Goal: Task Accomplishment & Management: Complete application form

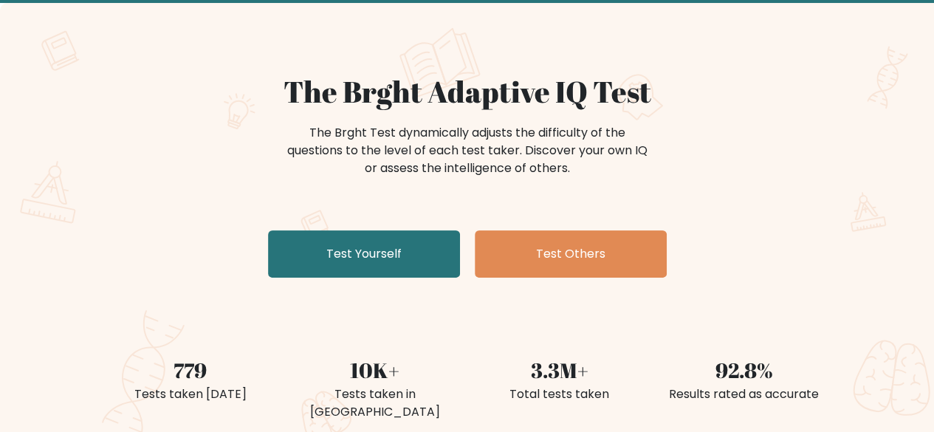
scroll to position [79, 0]
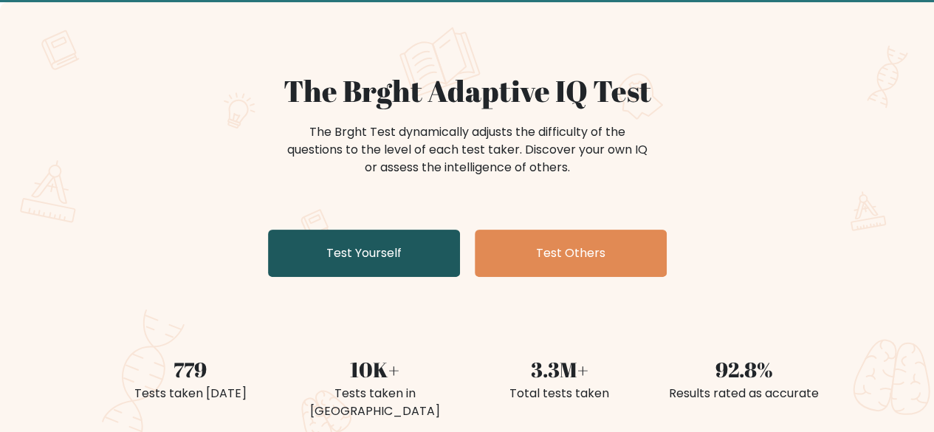
drag, startPoint x: 0, startPoint y: 0, endPoint x: 416, endPoint y: 256, distance: 488.7
drag, startPoint x: 416, startPoint y: 256, endPoint x: 319, endPoint y: 268, distance: 98.1
click at [319, 268] on link "Test Yourself" at bounding box center [364, 253] width 192 height 47
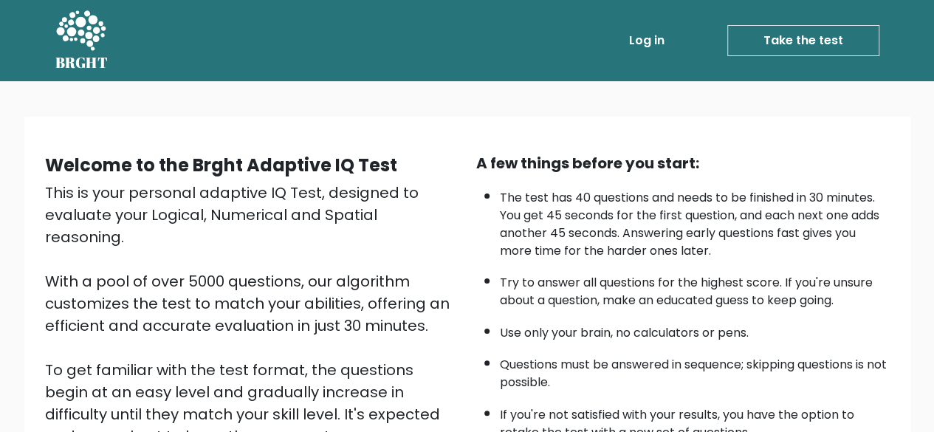
scroll to position [244, 0]
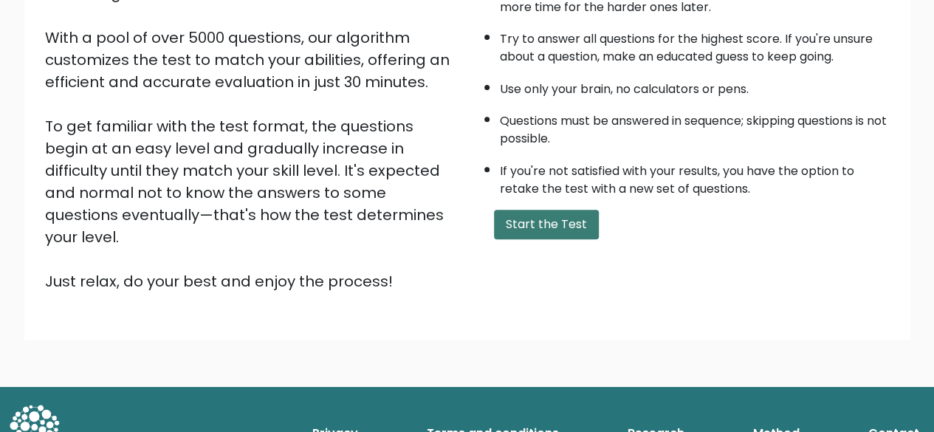
click at [556, 213] on button "Start the Test" at bounding box center [546, 225] width 105 height 30
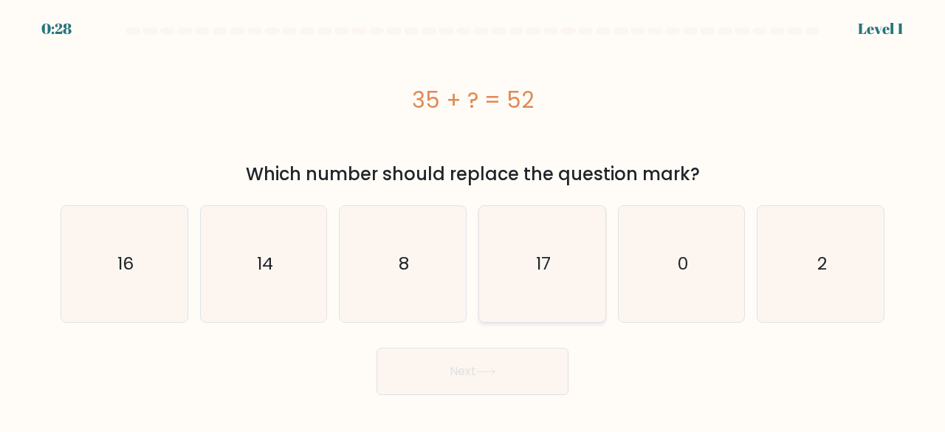
click at [527, 280] on icon "17" at bounding box center [542, 264] width 116 height 116
click at [473, 220] on input "d. 17" at bounding box center [472, 218] width 1 height 4
radio input "true"
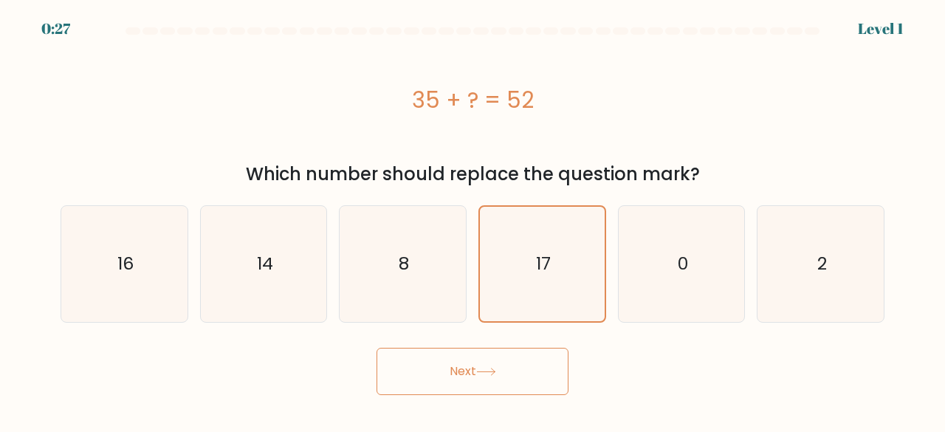
click at [492, 361] on button "Next" at bounding box center [472, 371] width 192 height 47
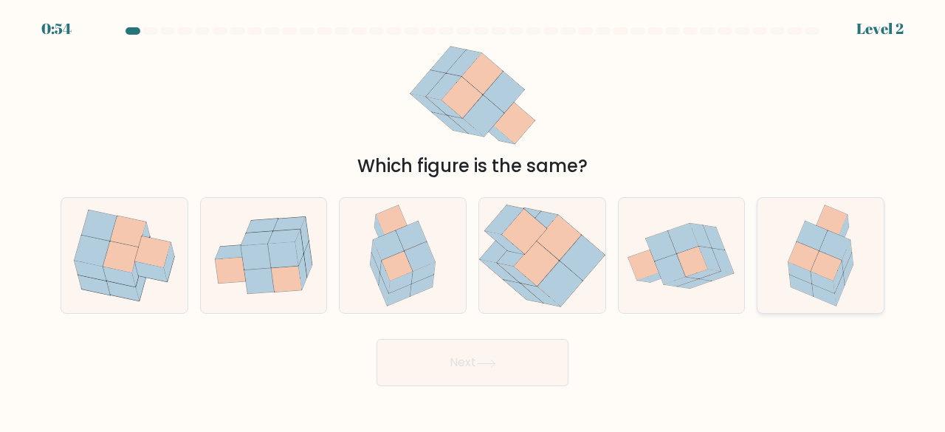
drag, startPoint x: 799, startPoint y: 269, endPoint x: 839, endPoint y: 312, distance: 59.0
click at [839, 312] on icon at bounding box center [820, 256] width 89 height 116
click at [473, 220] on input "f." at bounding box center [472, 218] width 1 height 4
radio input "true"
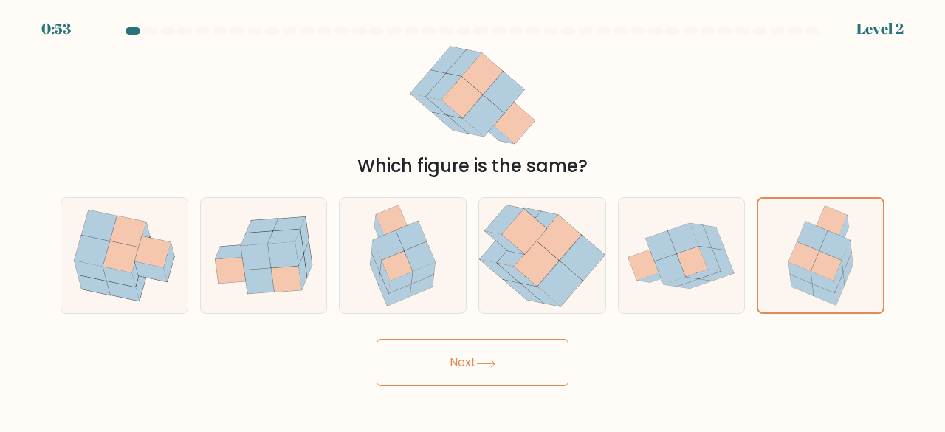
click at [468, 382] on button "Next" at bounding box center [472, 362] width 192 height 47
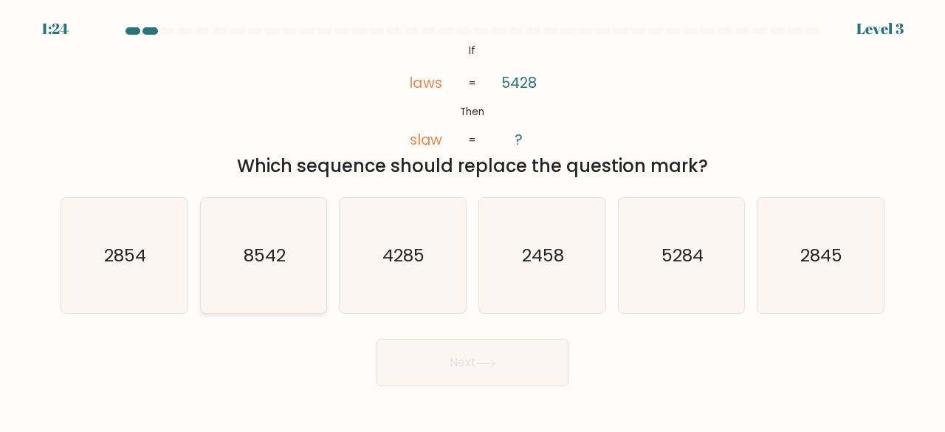
click at [271, 248] on text "8542" at bounding box center [265, 255] width 42 height 24
click at [472, 220] on input "b. 8542" at bounding box center [472, 218] width 1 height 4
radio input "true"
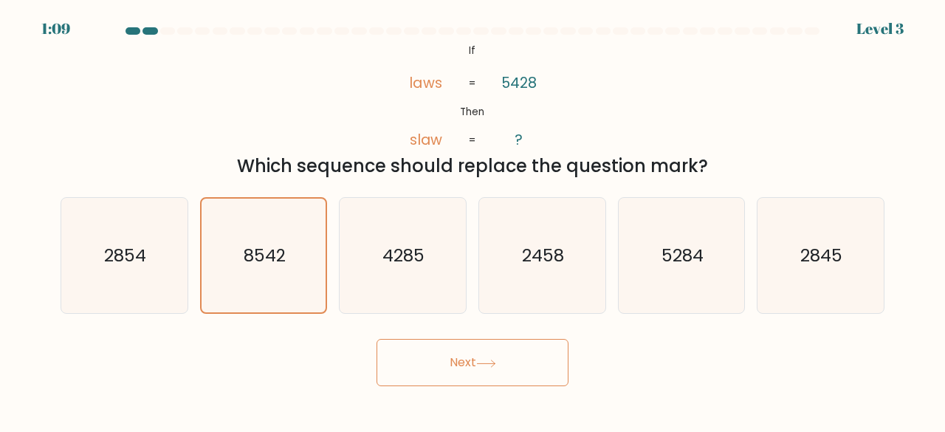
click at [458, 383] on button "Next" at bounding box center [472, 362] width 192 height 47
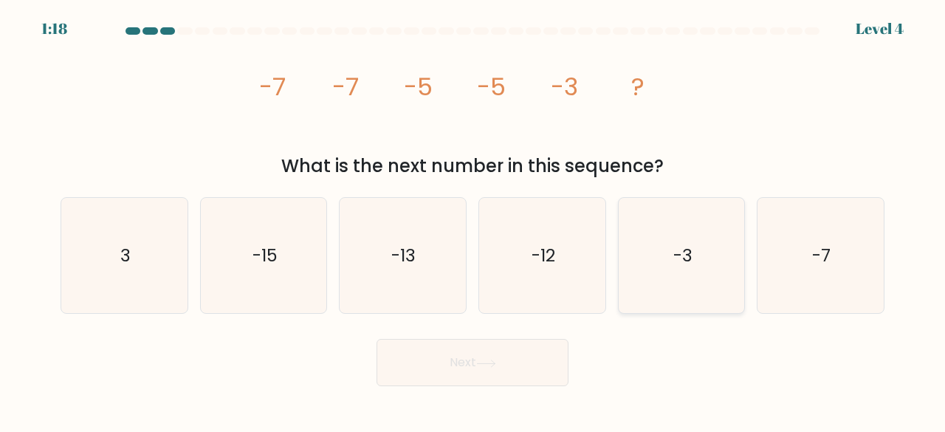
click at [669, 235] on icon "-3" at bounding box center [682, 256] width 116 height 116
click at [473, 220] on input "e. -3" at bounding box center [472, 218] width 1 height 4
radio input "true"
click at [495, 377] on button "Next" at bounding box center [472, 362] width 192 height 47
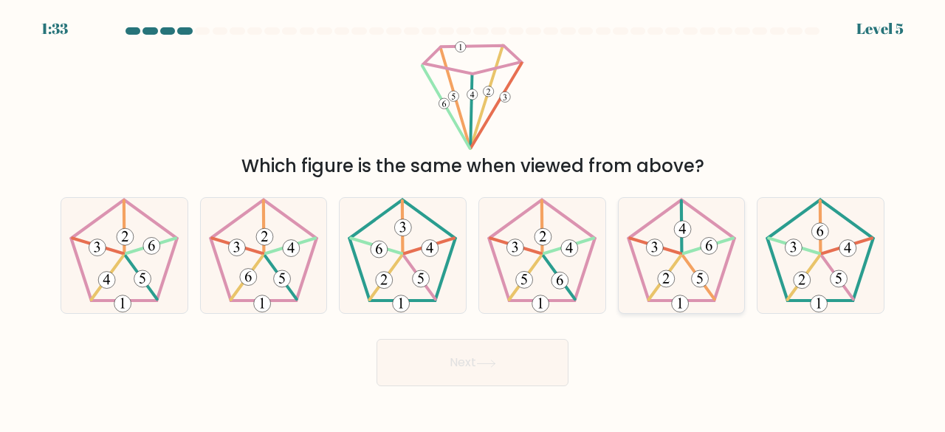
click at [702, 258] on icon at bounding box center [682, 256] width 116 height 116
click at [473, 220] on input "e." at bounding box center [472, 218] width 1 height 4
radio input "true"
click at [528, 356] on button "Next" at bounding box center [472, 362] width 192 height 47
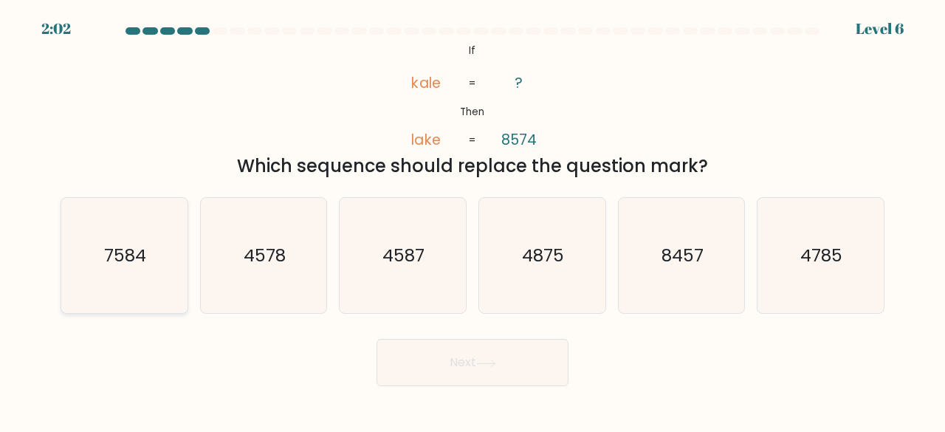
click at [115, 210] on icon "7584" at bounding box center [124, 256] width 116 height 116
click at [472, 216] on input "a. 7584" at bounding box center [472, 218] width 1 height 4
radio input "true"
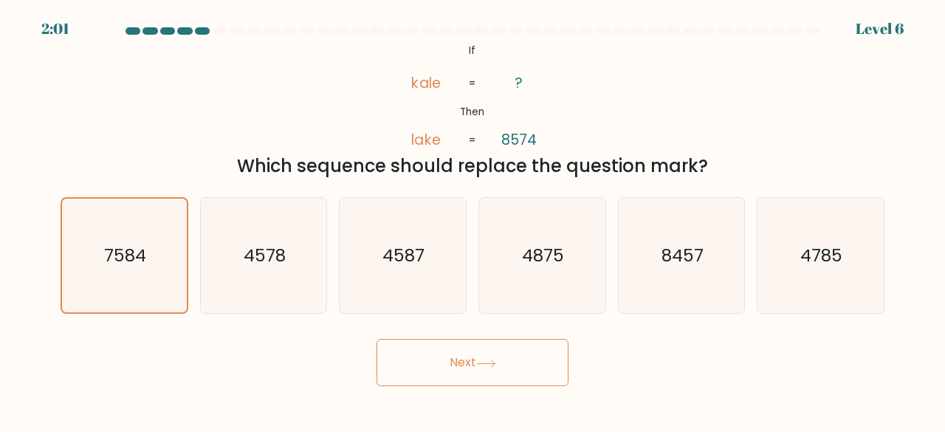
click at [536, 362] on button "Next" at bounding box center [472, 362] width 192 height 47
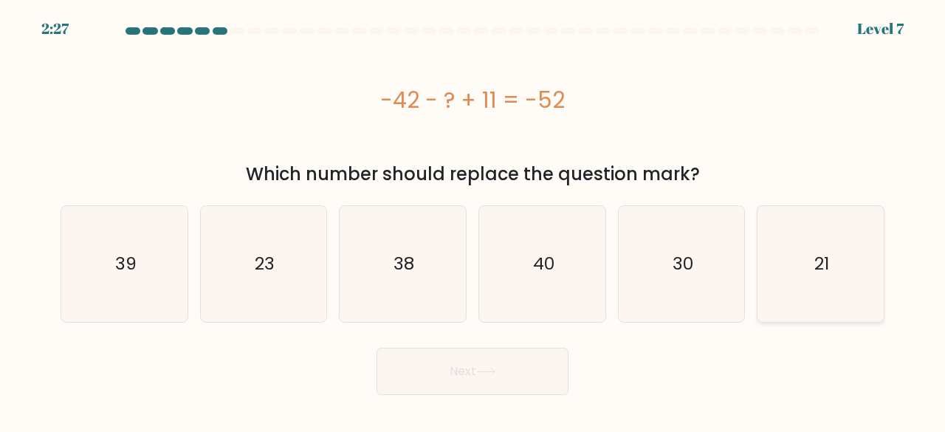
drag, startPoint x: 876, startPoint y: 286, endPoint x: 827, endPoint y: 306, distance: 53.3
click at [827, 306] on icon "21" at bounding box center [820, 264] width 116 height 116
click at [473, 220] on input "f. 21" at bounding box center [472, 218] width 1 height 4
radio input "true"
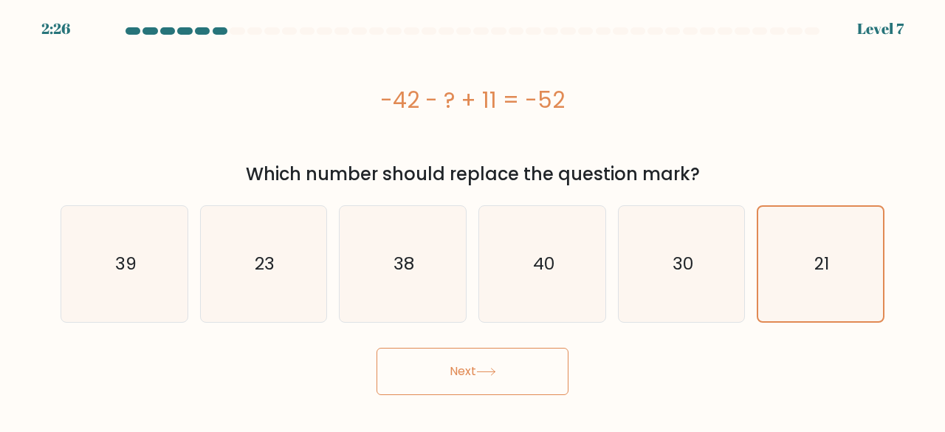
click at [537, 356] on button "Next" at bounding box center [472, 371] width 192 height 47
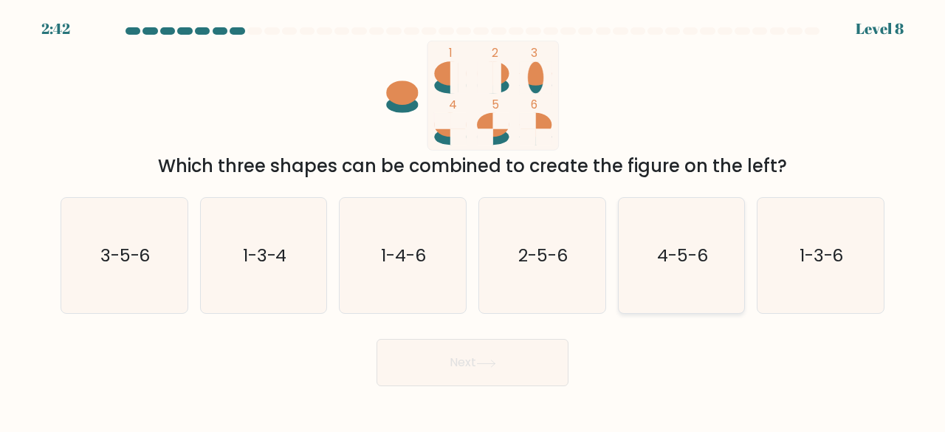
click at [626, 247] on icon "4-5-6" at bounding box center [682, 256] width 116 height 116
click at [473, 220] on input "e. 4-5-6" at bounding box center [472, 218] width 1 height 4
radio input "true"
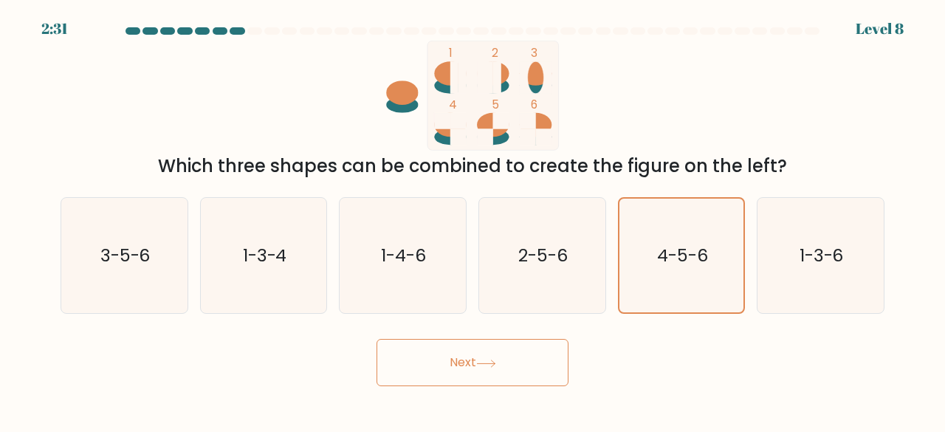
click at [526, 354] on button "Next" at bounding box center [472, 362] width 192 height 47
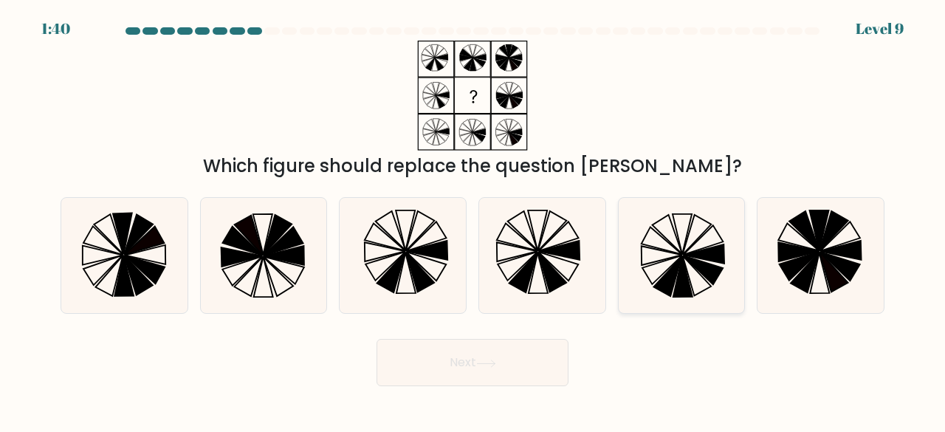
click at [663, 264] on icon at bounding box center [682, 256] width 116 height 116
click at [473, 220] on input "e." at bounding box center [472, 218] width 1 height 4
radio input "true"
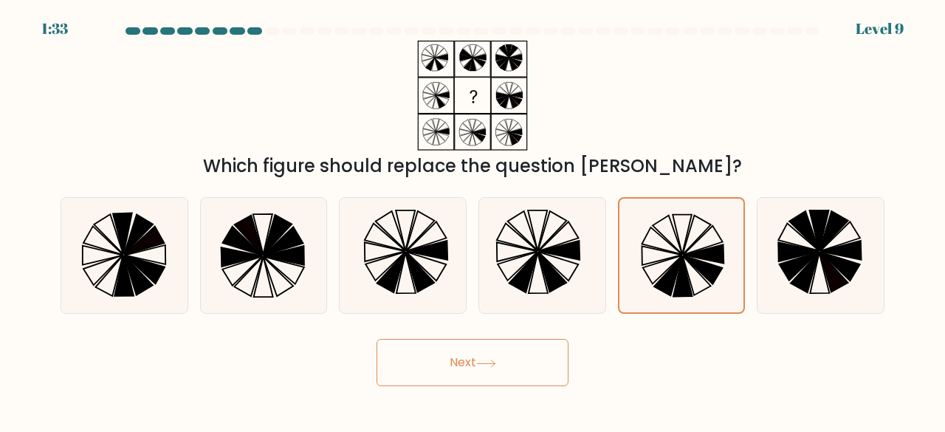
click at [518, 362] on button "Next" at bounding box center [472, 362] width 192 height 47
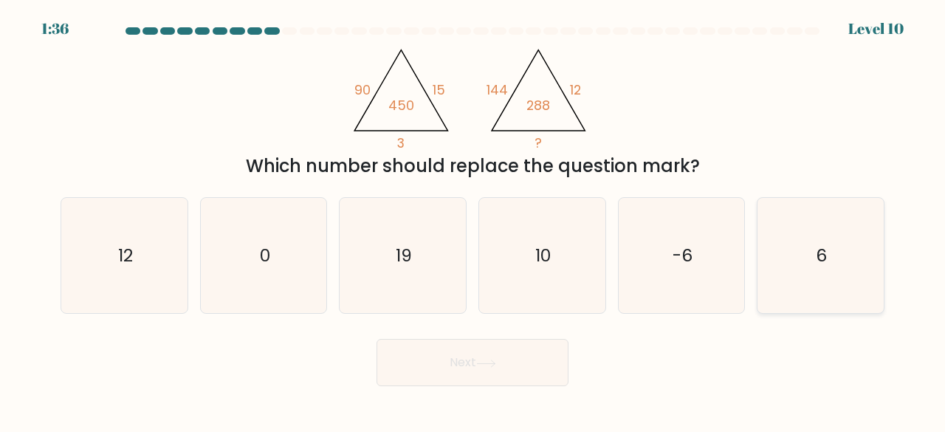
click at [864, 245] on icon "6" at bounding box center [820, 256] width 116 height 116
click at [473, 220] on input "f. 6" at bounding box center [472, 218] width 1 height 4
radio input "true"
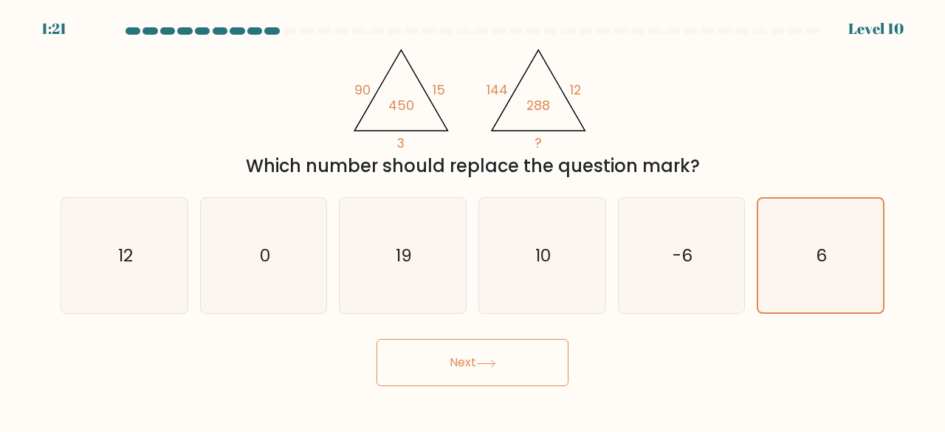
click at [506, 358] on button "Next" at bounding box center [472, 362] width 192 height 47
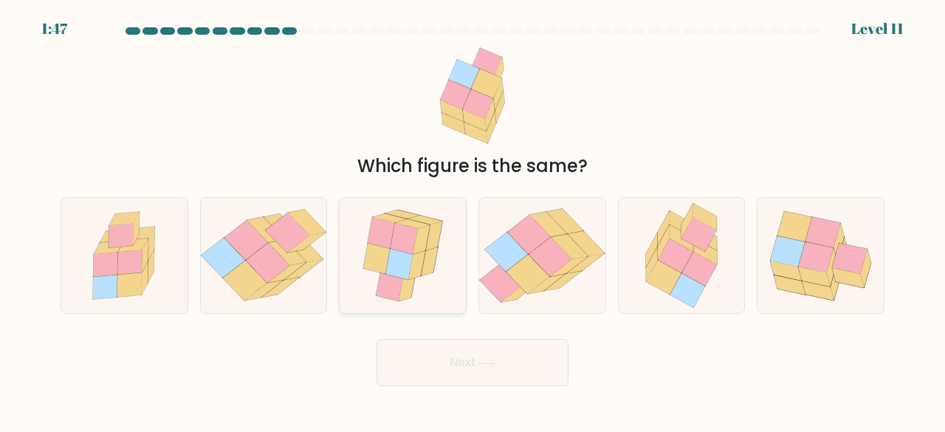
click at [431, 269] on icon at bounding box center [429, 262] width 17 height 30
click at [472, 220] on input "c." at bounding box center [472, 218] width 1 height 4
radio input "true"
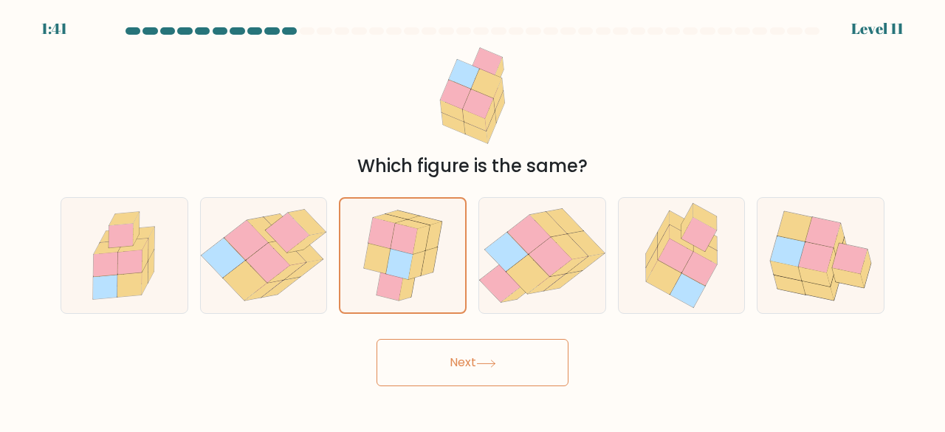
click at [428, 368] on button "Next" at bounding box center [472, 362] width 192 height 47
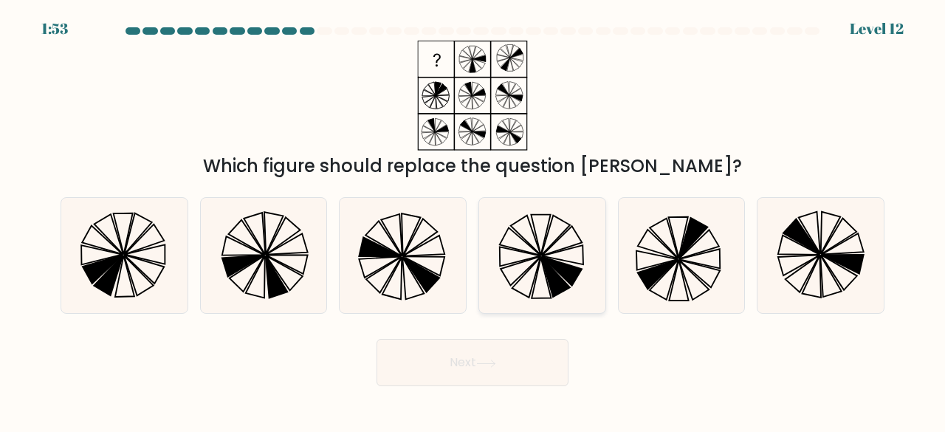
click at [541, 213] on icon at bounding box center [542, 256] width 116 height 116
click at [473, 216] on input "d." at bounding box center [472, 218] width 1 height 4
radio input "true"
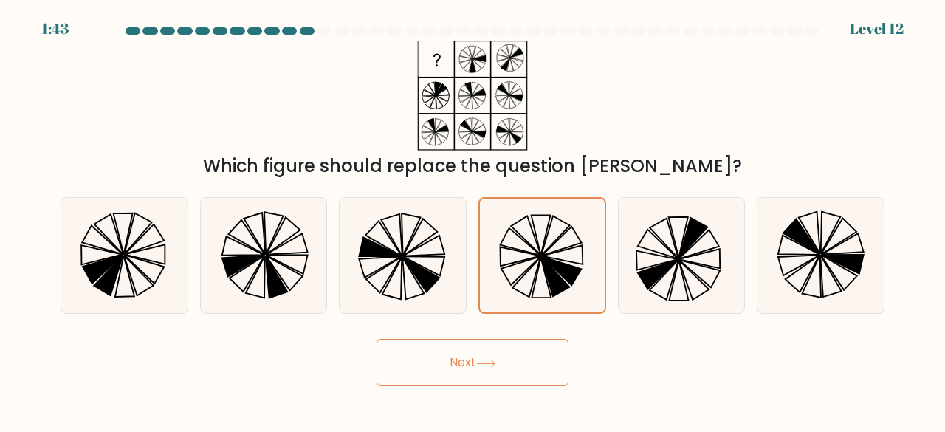
click at [523, 354] on button "Next" at bounding box center [472, 362] width 192 height 47
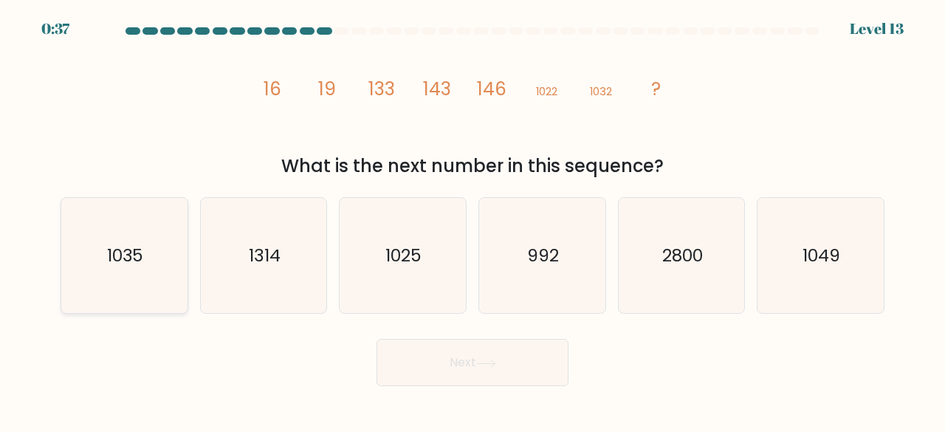
click at [164, 272] on icon "1035" at bounding box center [124, 256] width 116 height 116
click at [472, 220] on input "a. 1035" at bounding box center [472, 218] width 1 height 4
radio input "true"
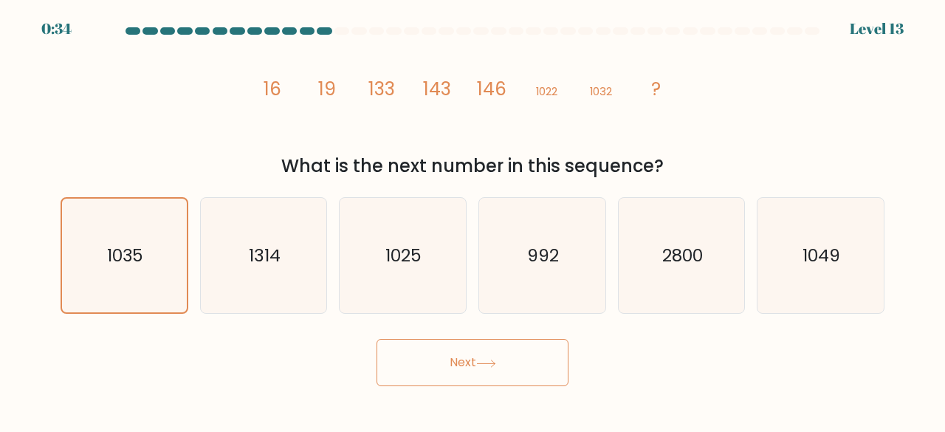
click at [455, 369] on button "Next" at bounding box center [472, 362] width 192 height 47
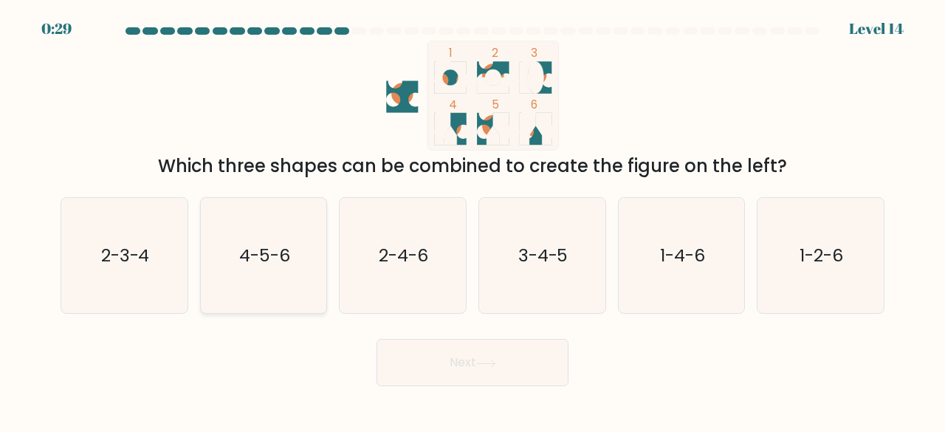
click at [266, 268] on icon "4-5-6" at bounding box center [264, 256] width 116 height 116
click at [472, 220] on input "b. 4-5-6" at bounding box center [472, 218] width 1 height 4
radio input "true"
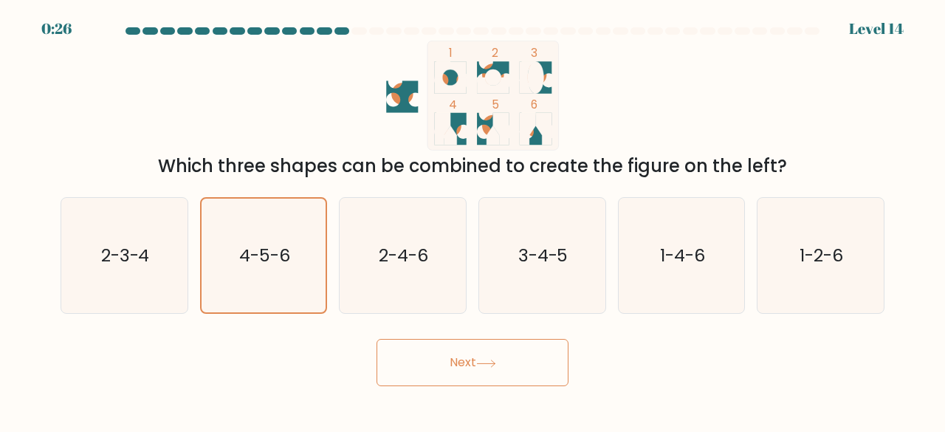
click at [494, 368] on button "Next" at bounding box center [472, 362] width 192 height 47
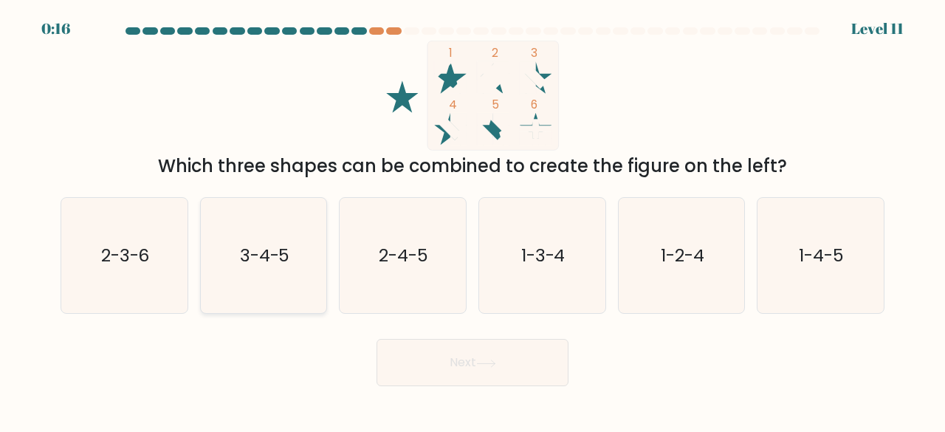
click at [295, 234] on icon "3-4-5" at bounding box center [264, 256] width 116 height 116
click at [472, 220] on input "b. 3-4-5" at bounding box center [472, 218] width 1 height 4
radio input "true"
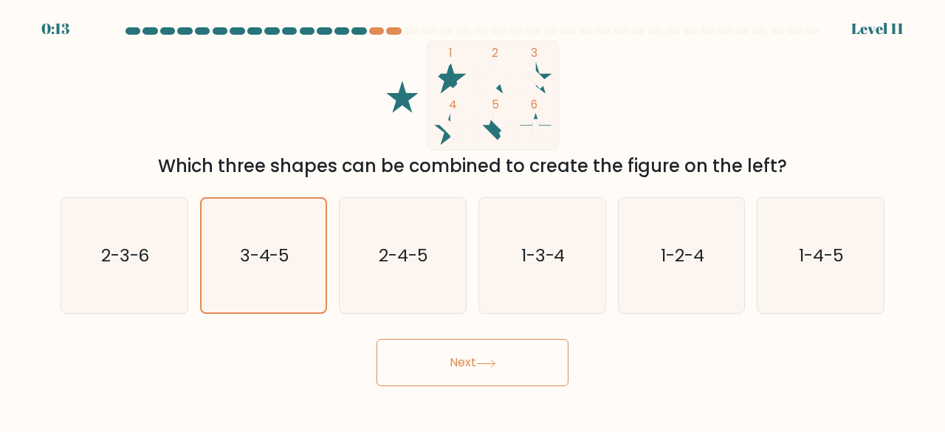
click at [491, 362] on icon at bounding box center [486, 363] width 20 height 8
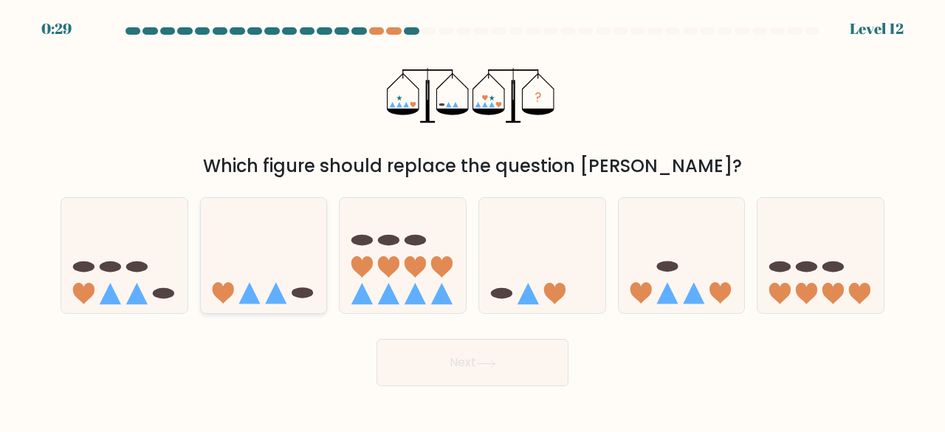
click at [284, 263] on icon at bounding box center [264, 255] width 126 height 104
click at [472, 220] on input "b." at bounding box center [472, 218] width 1 height 4
radio input "true"
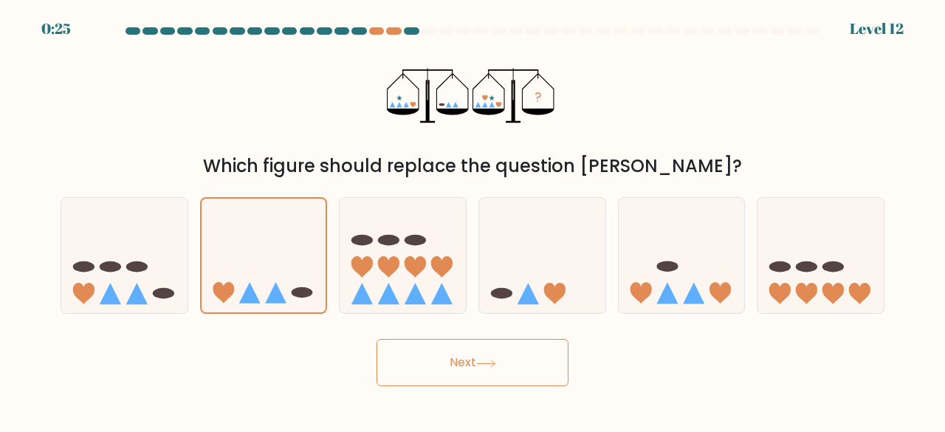
click at [503, 366] on button "Next" at bounding box center [472, 362] width 192 height 47
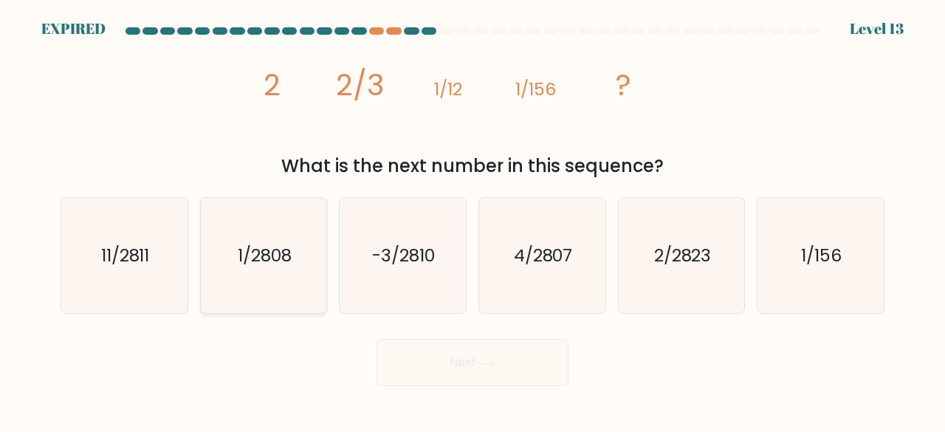
click at [242, 278] on icon "1/2808" at bounding box center [264, 256] width 116 height 116
click at [472, 220] on input "b. 1/2808" at bounding box center [472, 218] width 1 height 4
radio input "true"
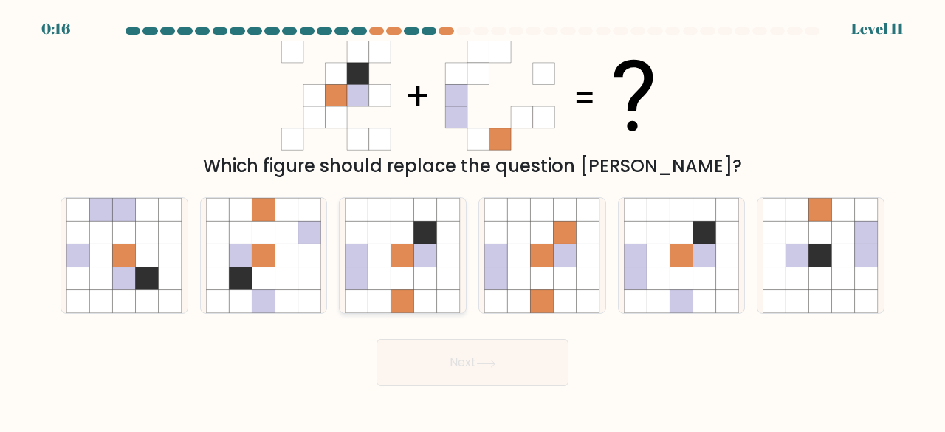
click at [429, 263] on icon at bounding box center [425, 255] width 23 height 23
click at [472, 220] on input "c." at bounding box center [472, 218] width 1 height 4
radio input "true"
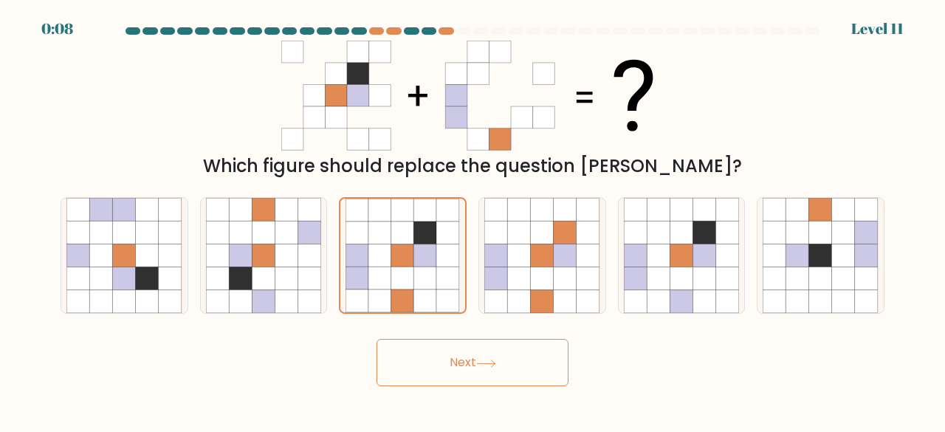
click at [488, 369] on button "Next" at bounding box center [472, 362] width 192 height 47
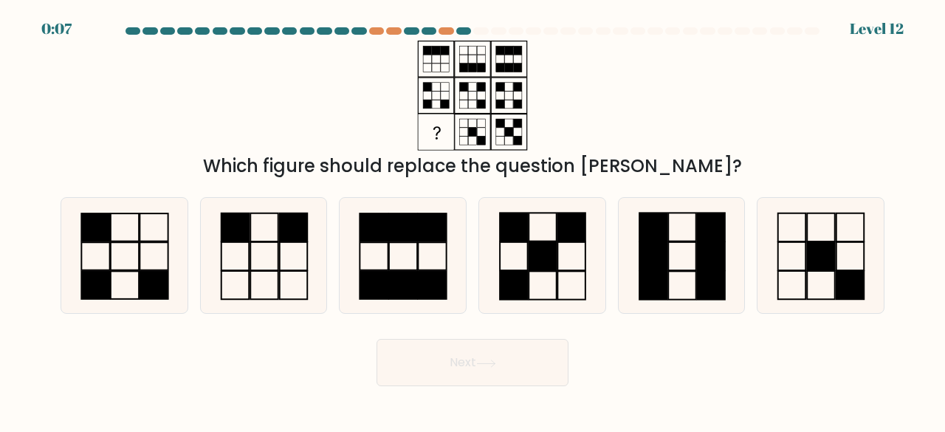
click at [488, 369] on button "Next" at bounding box center [472, 362] width 192 height 47
click at [638, 104] on div "Which figure should replace the question [PERSON_NAME]?" at bounding box center [472, 110] width 841 height 139
click at [295, 267] on icon at bounding box center [264, 256] width 116 height 116
click at [472, 220] on input "b." at bounding box center [472, 218] width 1 height 4
radio input "true"
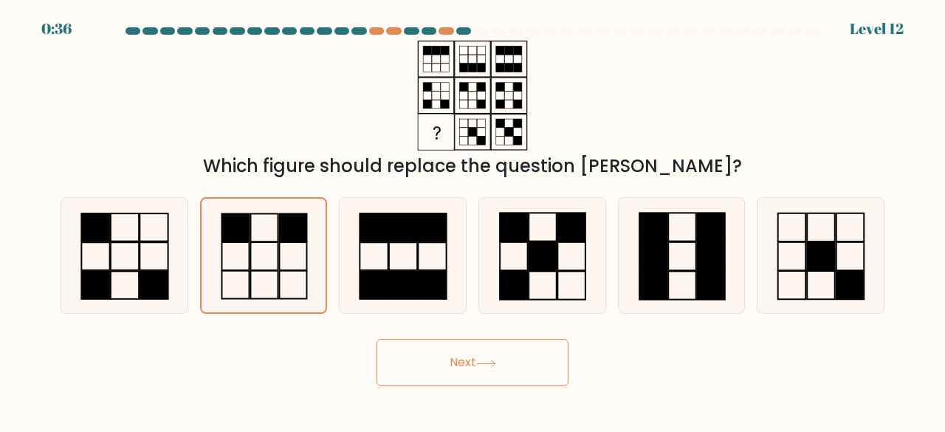
click at [540, 376] on button "Next" at bounding box center [472, 362] width 192 height 47
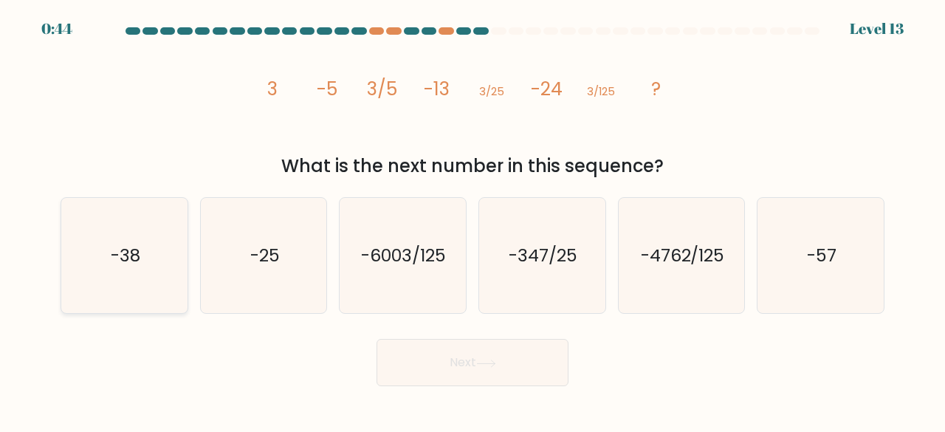
click at [106, 266] on icon "-38" at bounding box center [124, 256] width 116 height 116
click at [472, 220] on input "a. -38" at bounding box center [472, 218] width 1 height 4
radio input "true"
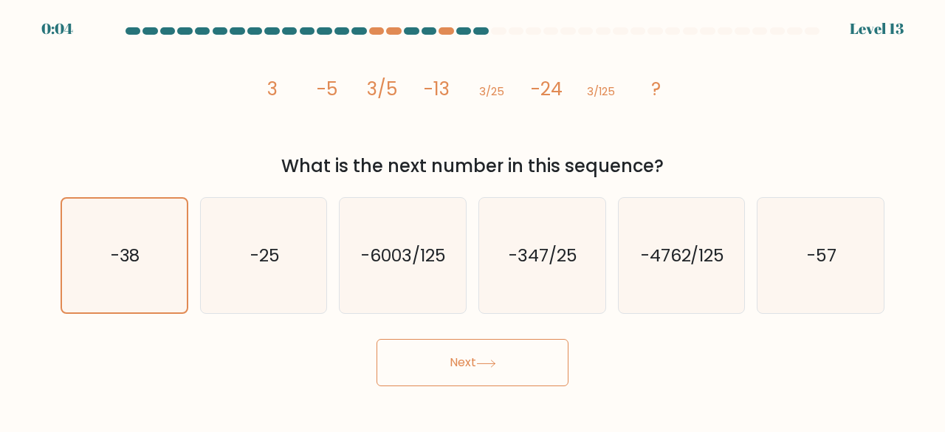
drag, startPoint x: 785, startPoint y: 293, endPoint x: 900, endPoint y: 250, distance: 122.1
drag, startPoint x: 900, startPoint y: 250, endPoint x: 633, endPoint y: 325, distance: 276.9
click at [633, 325] on form at bounding box center [472, 206] width 945 height 359
click at [797, 246] on icon "-57" at bounding box center [820, 256] width 116 height 116
click at [473, 220] on input "f. -57" at bounding box center [472, 218] width 1 height 4
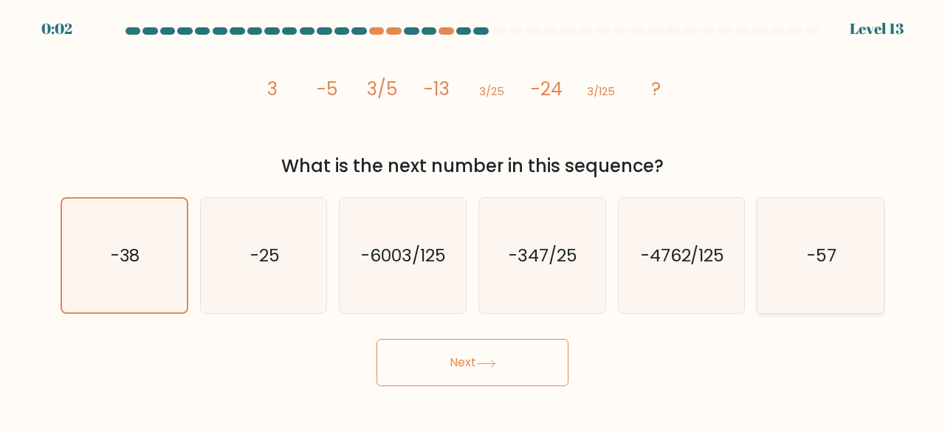
radio input "true"
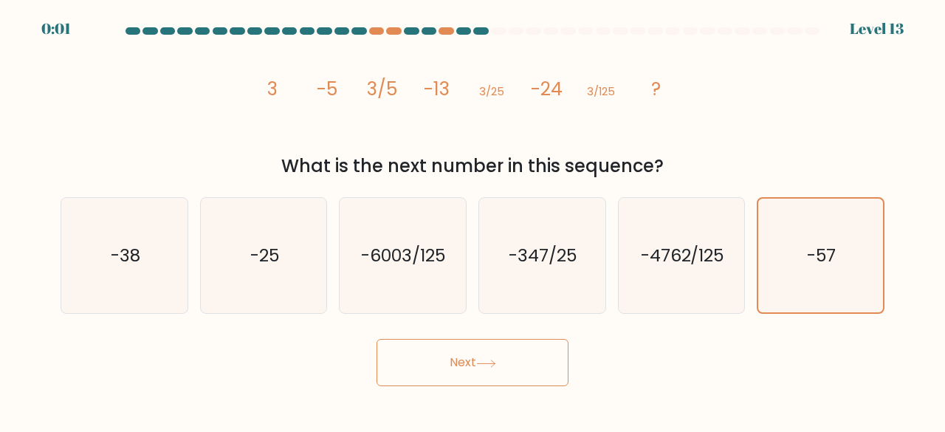
click at [515, 359] on button "Next" at bounding box center [472, 362] width 192 height 47
click at [517, 359] on button "Next" at bounding box center [472, 362] width 192 height 47
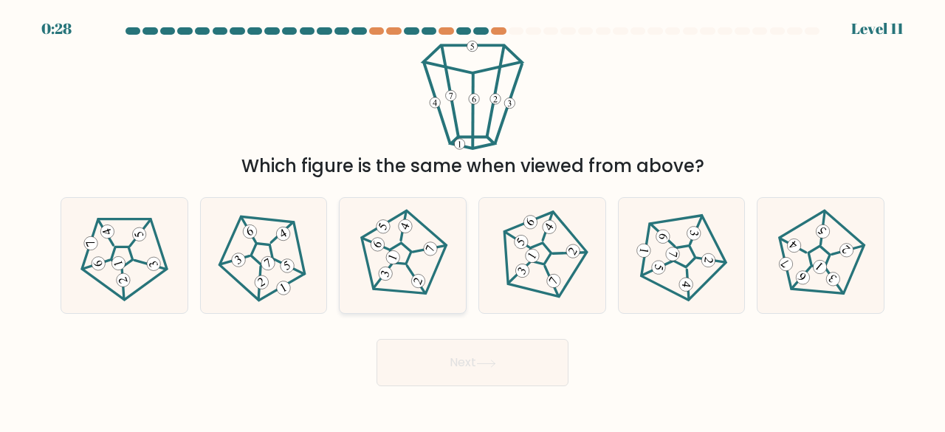
click at [393, 236] on icon at bounding box center [402, 255] width 92 height 92
click at [472, 220] on input "c." at bounding box center [472, 218] width 1 height 4
radio input "true"
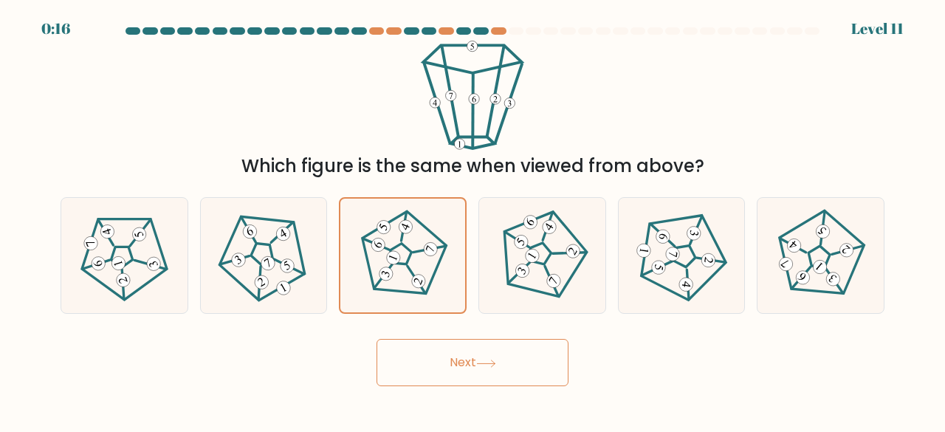
click at [471, 353] on button "Next" at bounding box center [472, 362] width 192 height 47
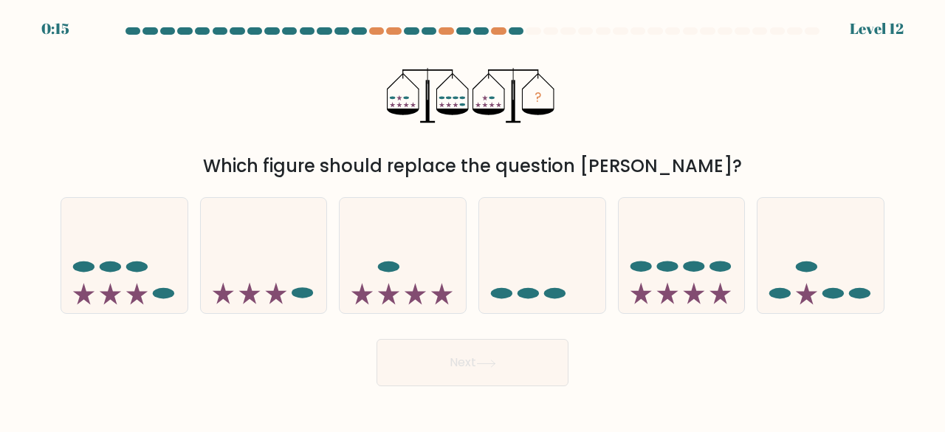
click at [485, 346] on button "Next" at bounding box center [472, 362] width 192 height 47
click at [646, 92] on div "? Which figure should replace the question mark?" at bounding box center [472, 110] width 841 height 139
click at [148, 290] on icon at bounding box center [124, 255] width 126 height 104
click at [472, 220] on input "a." at bounding box center [472, 218] width 1 height 4
radio input "true"
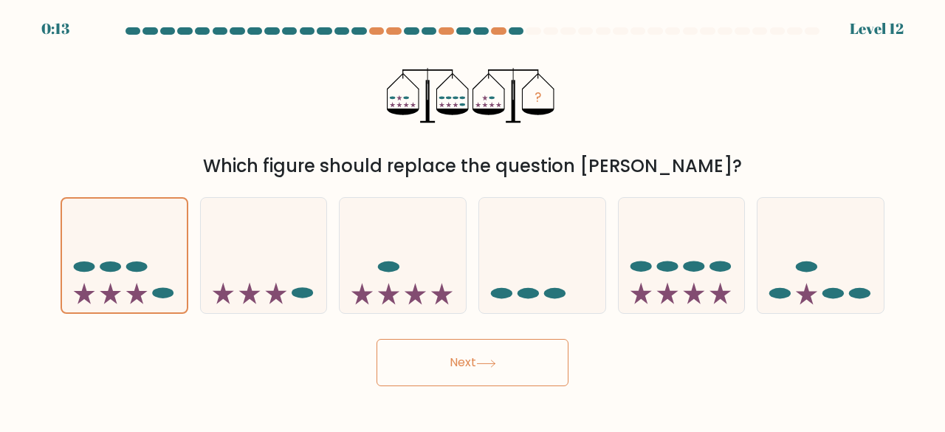
click at [462, 378] on button "Next" at bounding box center [472, 362] width 192 height 47
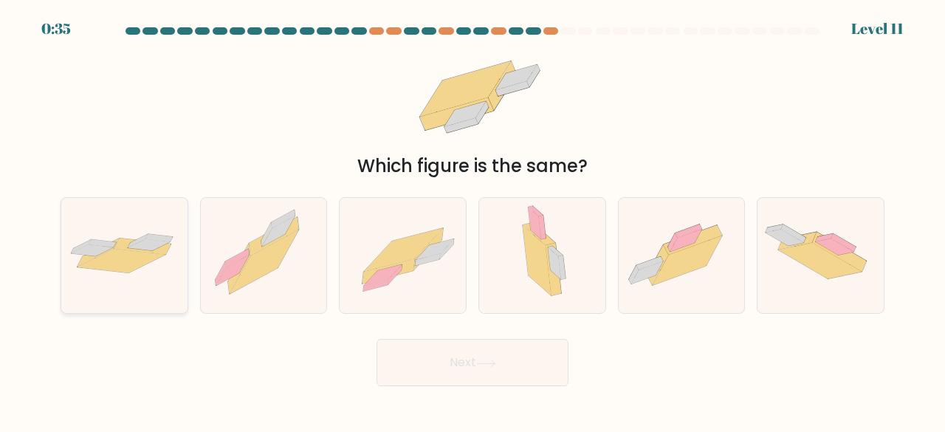
click at [123, 246] on icon at bounding box center [142, 246] width 57 height 16
click at [472, 220] on input "a." at bounding box center [472, 218] width 1 height 4
radio input "true"
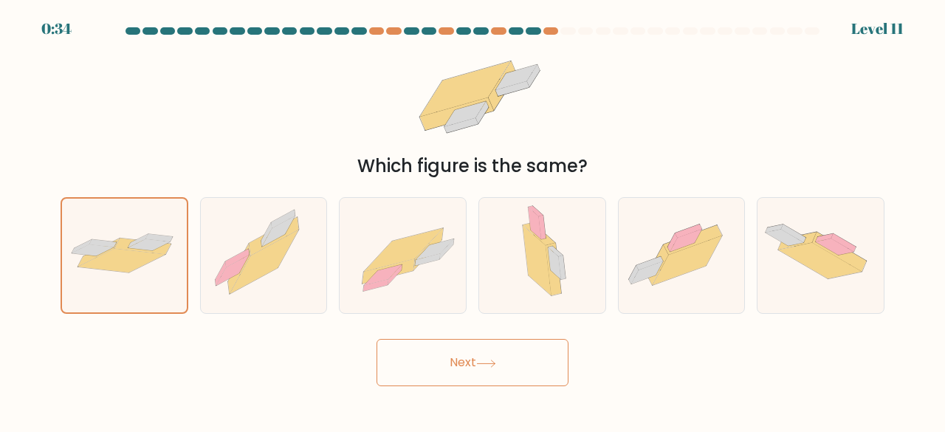
click at [538, 367] on button "Next" at bounding box center [472, 362] width 192 height 47
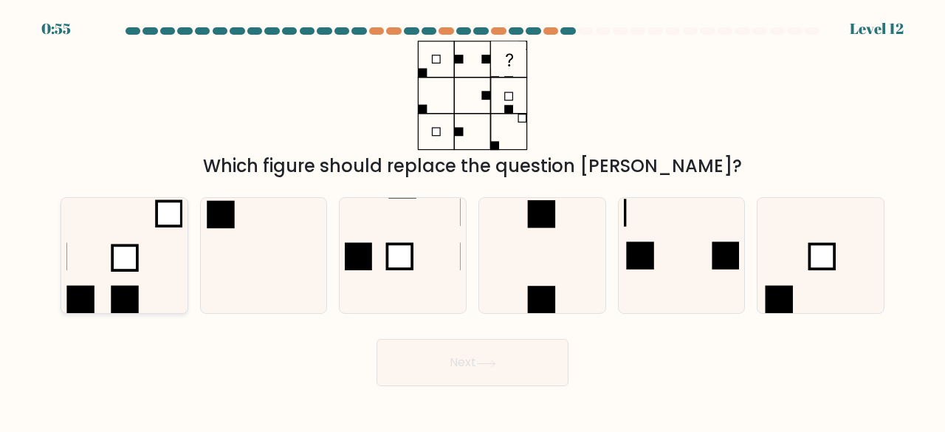
click at [158, 243] on icon at bounding box center [124, 256] width 116 height 116
click at [472, 220] on input "a." at bounding box center [472, 218] width 1 height 4
radio input "true"
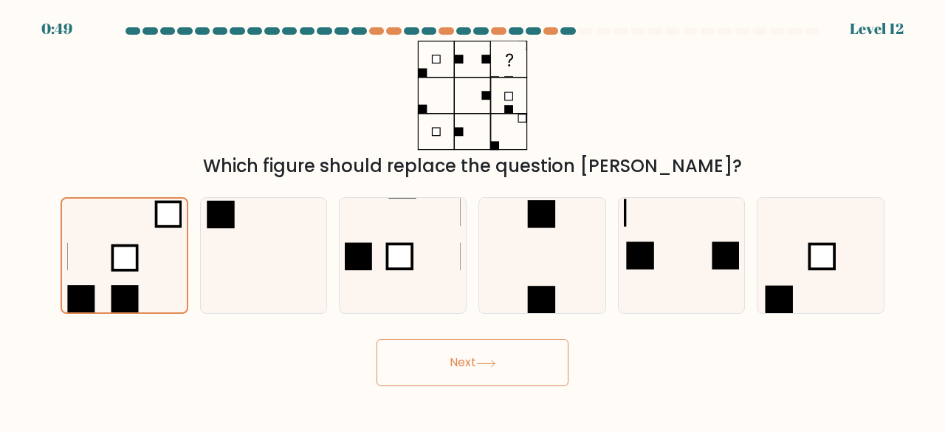
click at [521, 361] on button "Next" at bounding box center [472, 362] width 192 height 47
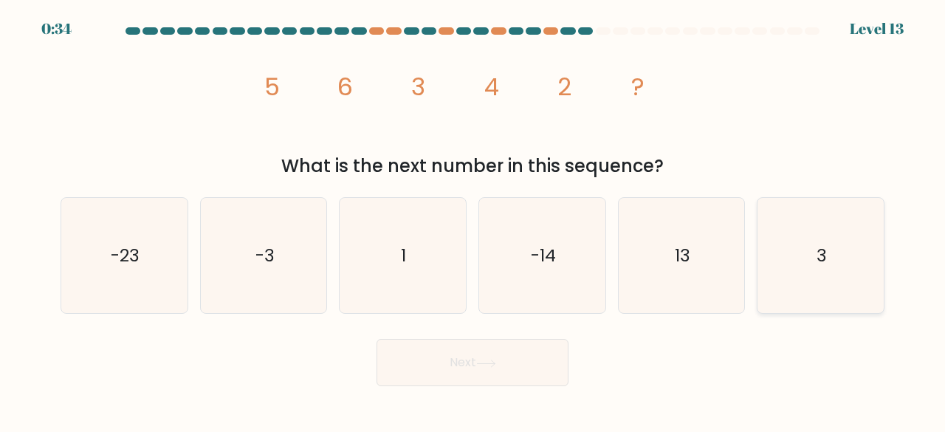
click at [840, 245] on icon "3" at bounding box center [820, 256] width 116 height 116
click at [473, 220] on input "f. 3" at bounding box center [472, 218] width 1 height 4
radio input "true"
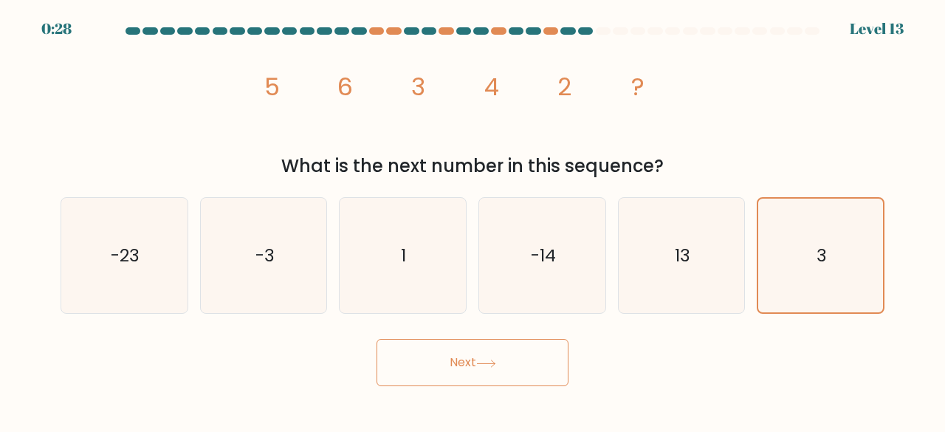
click at [528, 372] on button "Next" at bounding box center [472, 362] width 192 height 47
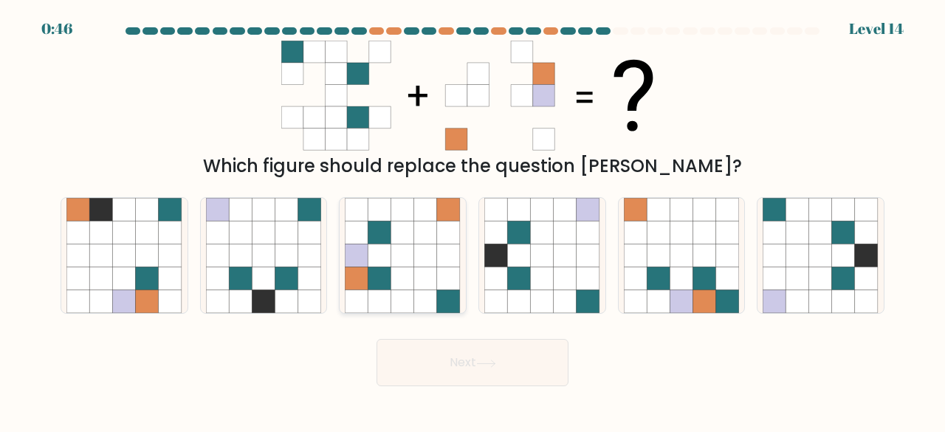
click at [427, 261] on icon at bounding box center [425, 255] width 23 height 23
click at [472, 220] on input "c." at bounding box center [472, 218] width 1 height 4
radio input "true"
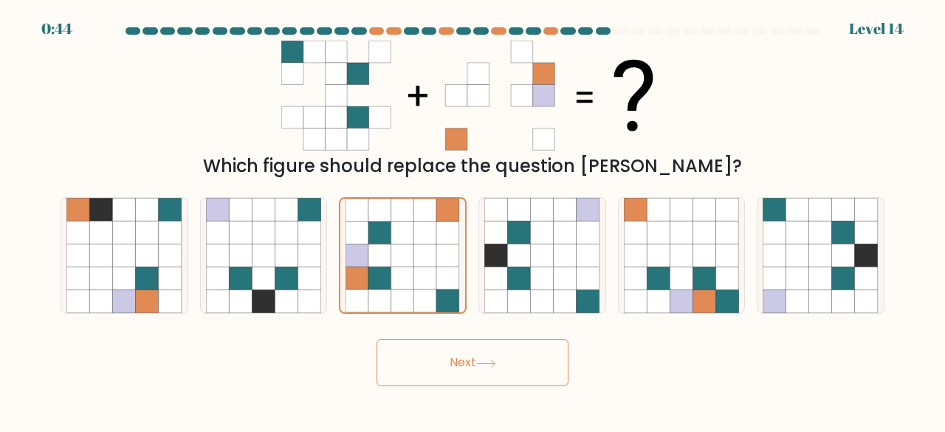
click at [472, 349] on button "Next" at bounding box center [472, 362] width 192 height 47
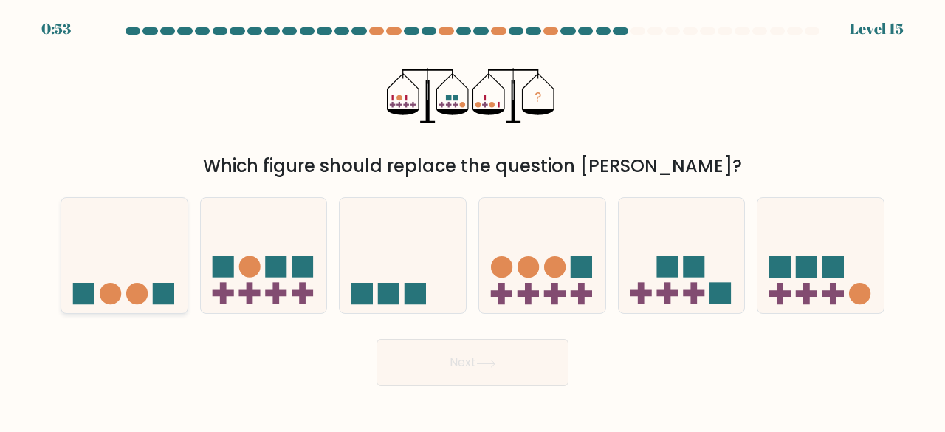
click at [134, 272] on icon at bounding box center [124, 255] width 126 height 104
click at [472, 220] on input "a." at bounding box center [472, 218] width 1 height 4
radio input "true"
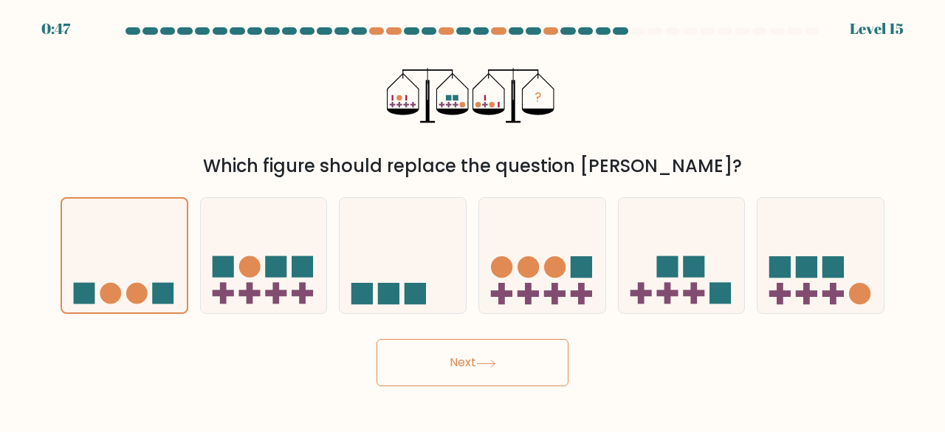
click at [422, 362] on button "Next" at bounding box center [472, 362] width 192 height 47
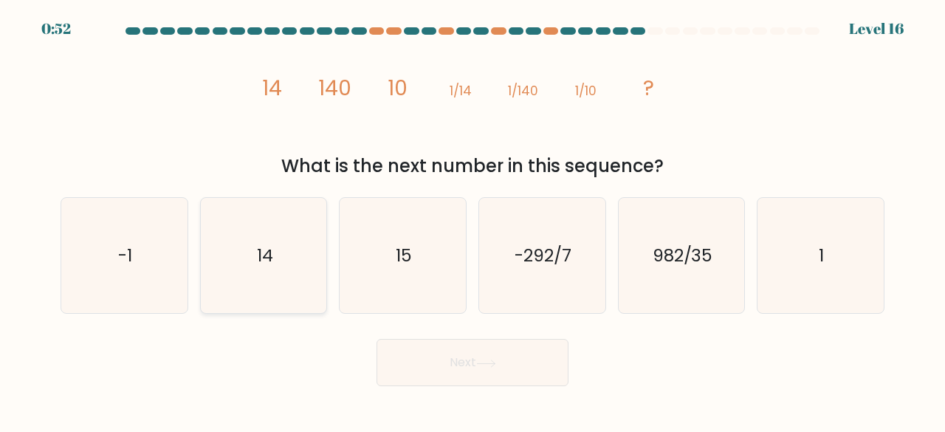
click at [304, 232] on icon "14" at bounding box center [264, 256] width 116 height 116
click at [472, 220] on input "b. 14" at bounding box center [472, 218] width 1 height 4
radio input "true"
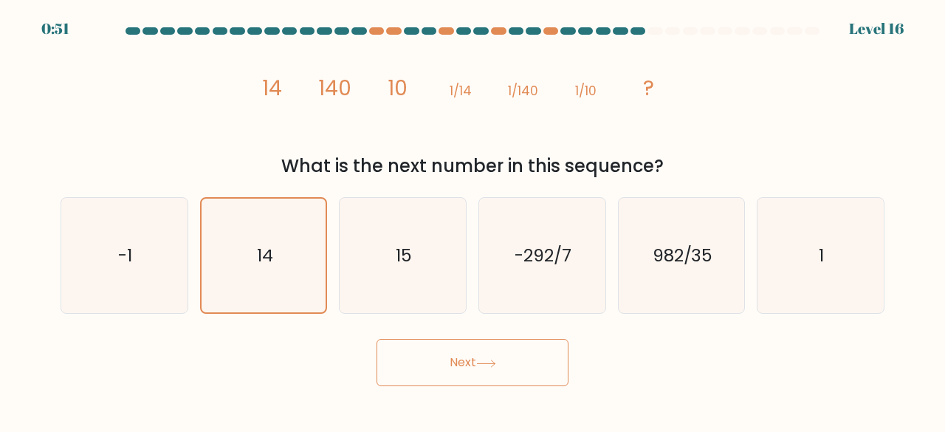
click at [515, 357] on button "Next" at bounding box center [472, 362] width 192 height 47
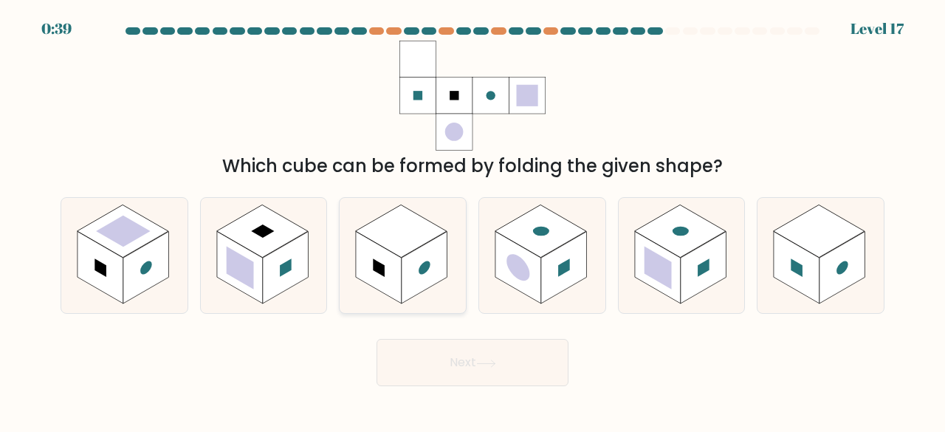
click at [390, 232] on rect at bounding box center [402, 230] width 92 height 53
click at [472, 220] on input "c." at bounding box center [472, 218] width 1 height 4
radio input "true"
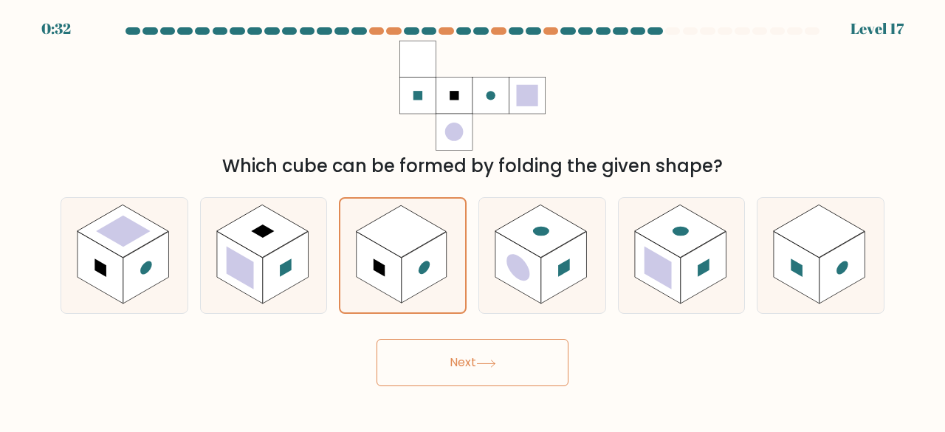
click at [458, 354] on button "Next" at bounding box center [472, 362] width 192 height 47
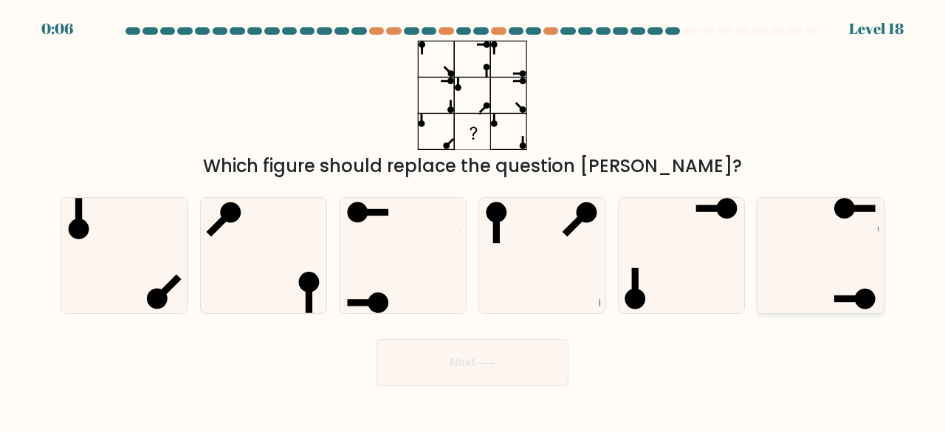
click at [834, 286] on icon at bounding box center [820, 256] width 116 height 116
click at [473, 220] on input "f." at bounding box center [472, 218] width 1 height 4
radio input "true"
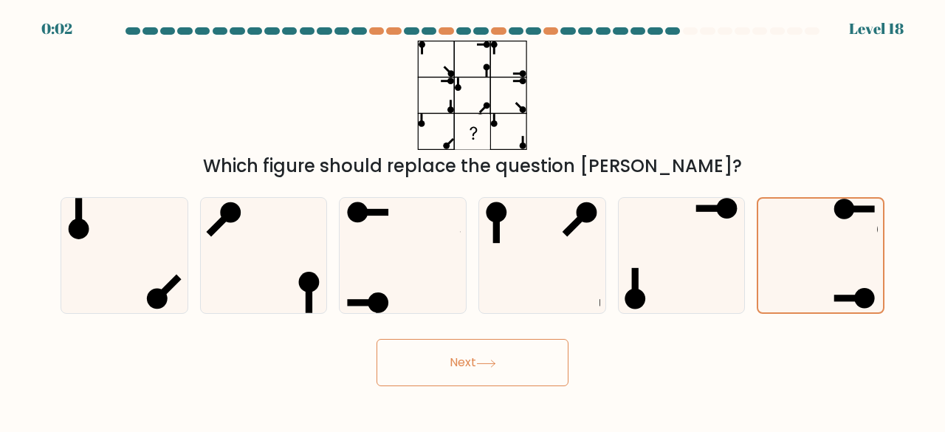
click at [540, 362] on button "Next" at bounding box center [472, 362] width 192 height 47
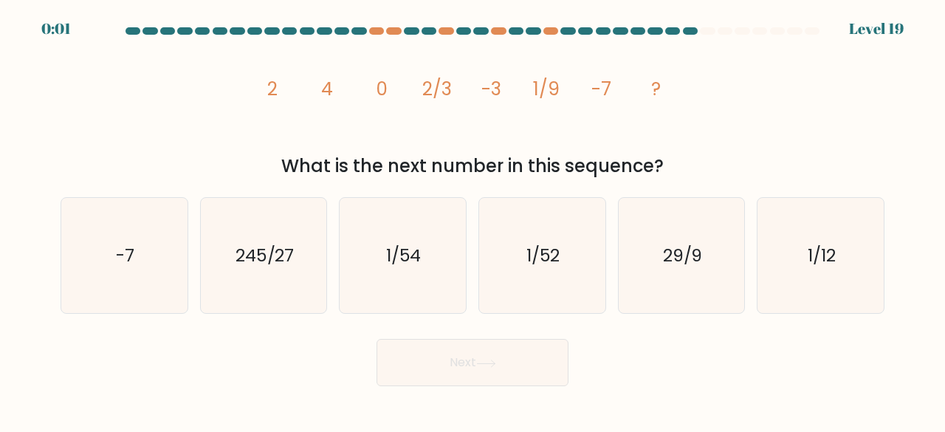
click at [540, 362] on button "Next" at bounding box center [472, 362] width 192 height 47
click at [530, 67] on icon "image/svg+xml 2 4 0 2/3 -3 1/9 -7 ?" at bounding box center [472, 96] width 438 height 110
click at [416, 211] on icon "1/54" at bounding box center [403, 256] width 116 height 116
click at [472, 216] on input "c. 1/54" at bounding box center [472, 218] width 1 height 4
radio input "true"
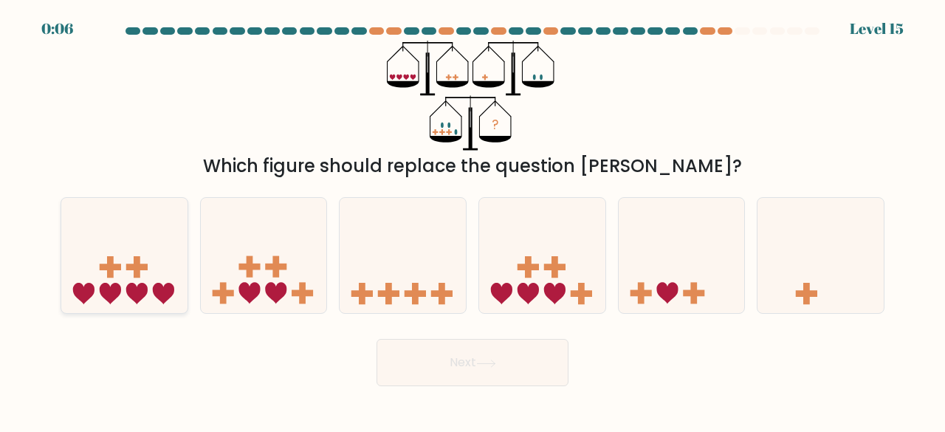
click at [152, 276] on icon at bounding box center [124, 255] width 126 height 104
click at [472, 220] on input "a." at bounding box center [472, 218] width 1 height 4
radio input "true"
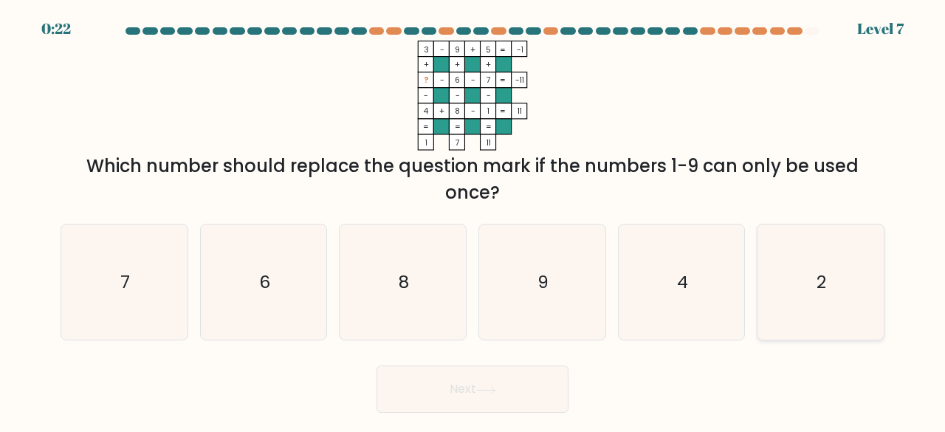
click at [843, 289] on icon "2" at bounding box center [820, 282] width 116 height 116
click at [473, 220] on input "f. 2" at bounding box center [472, 218] width 1 height 4
radio input "true"
click at [528, 379] on button "Next" at bounding box center [472, 388] width 192 height 47
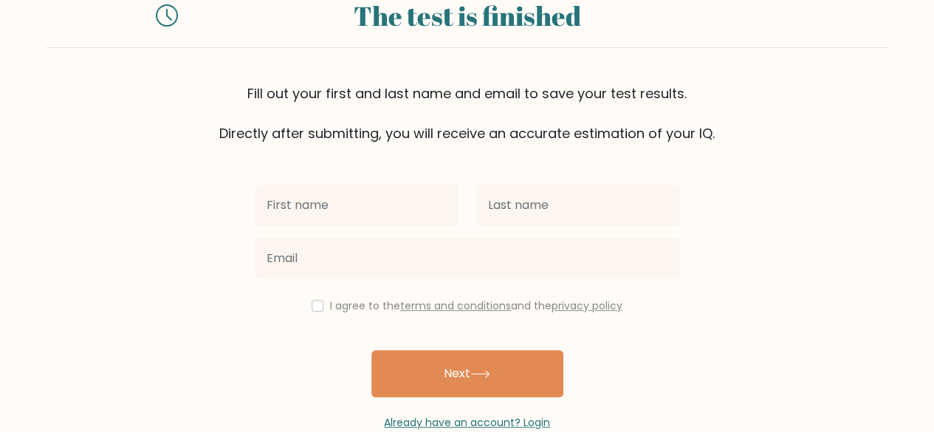
scroll to position [85, 0]
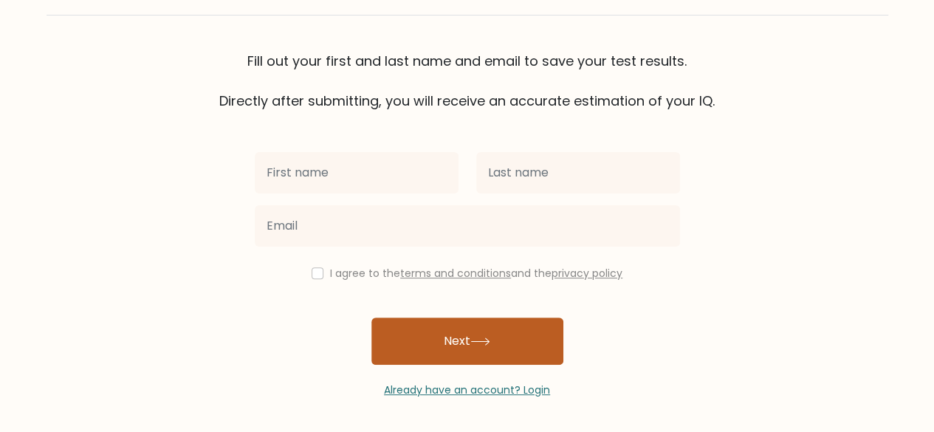
click at [461, 324] on button "Next" at bounding box center [467, 340] width 192 height 47
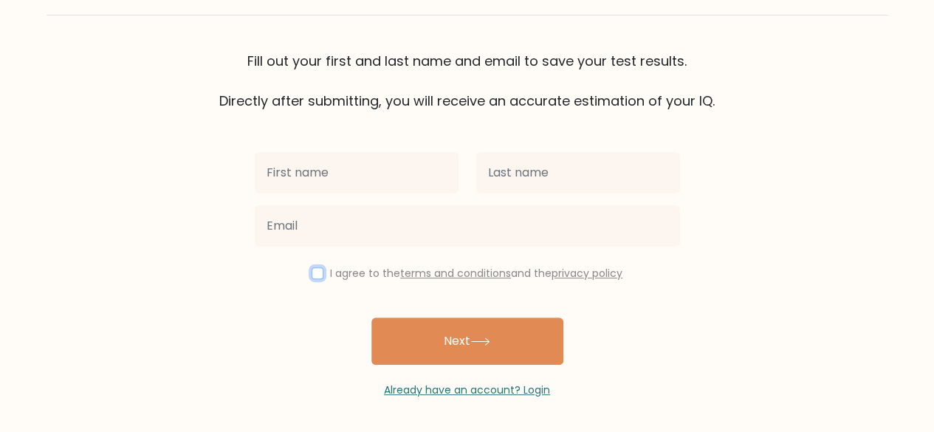
click at [314, 269] on input "checkbox" at bounding box center [317, 273] width 12 height 12
checkbox input "true"
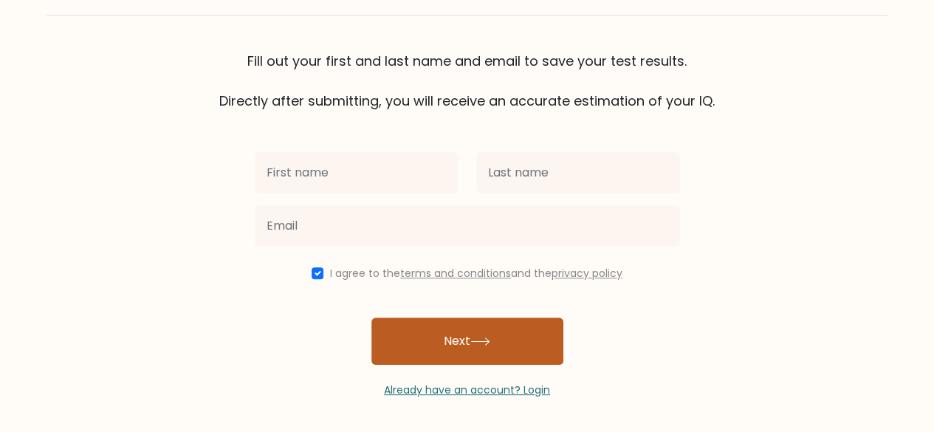
click at [416, 323] on button "Next" at bounding box center [467, 340] width 192 height 47
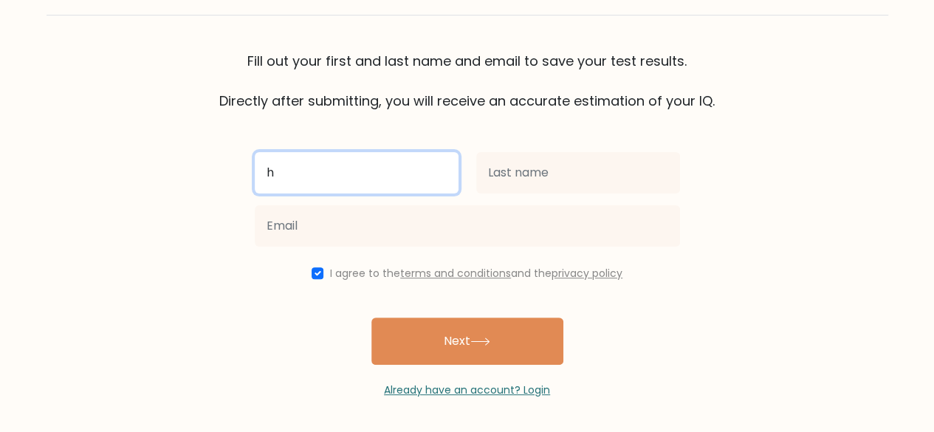
drag, startPoint x: 415, startPoint y: 176, endPoint x: 444, endPoint y: 176, distance: 29.5
click at [415, 176] on input "h" at bounding box center [357, 172] width 204 height 41
type input "h"
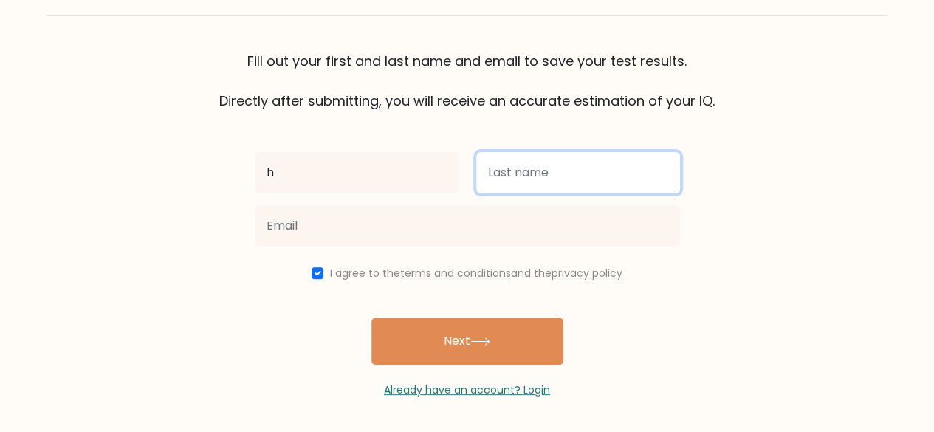
click at [522, 179] on input "text" at bounding box center [578, 172] width 204 height 41
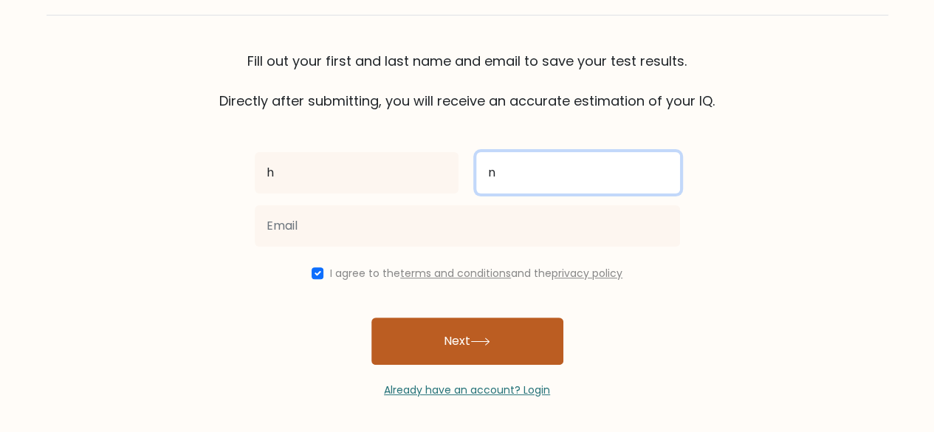
type input "n"
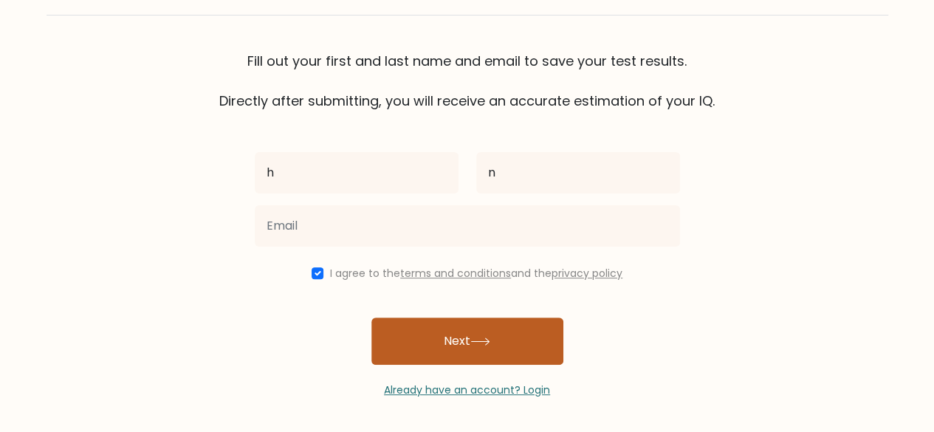
click at [455, 330] on button "Next" at bounding box center [467, 340] width 192 height 47
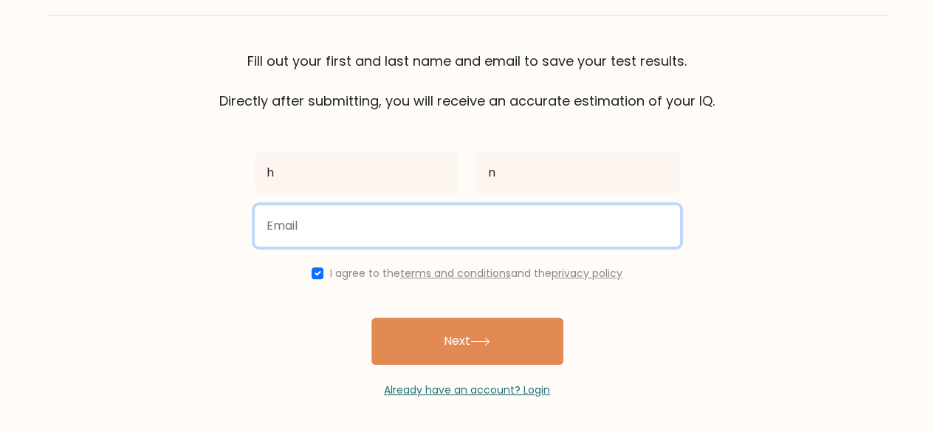
click at [511, 216] on input "email" at bounding box center [467, 225] width 425 height 41
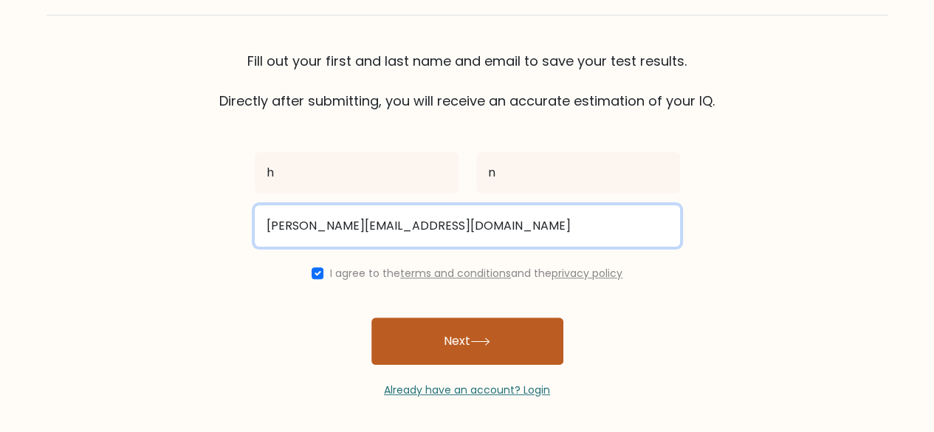
type input "jose@gmail.com"
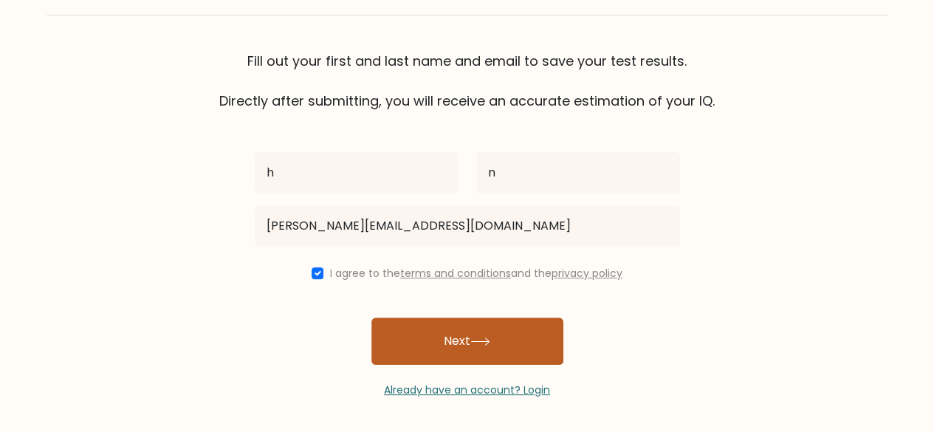
click at [484, 338] on icon at bounding box center [480, 341] width 20 height 8
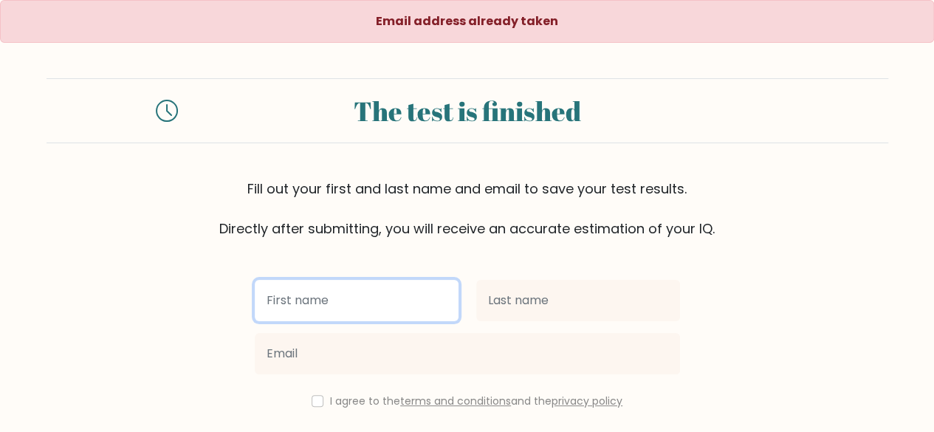
scroll to position [127, 0]
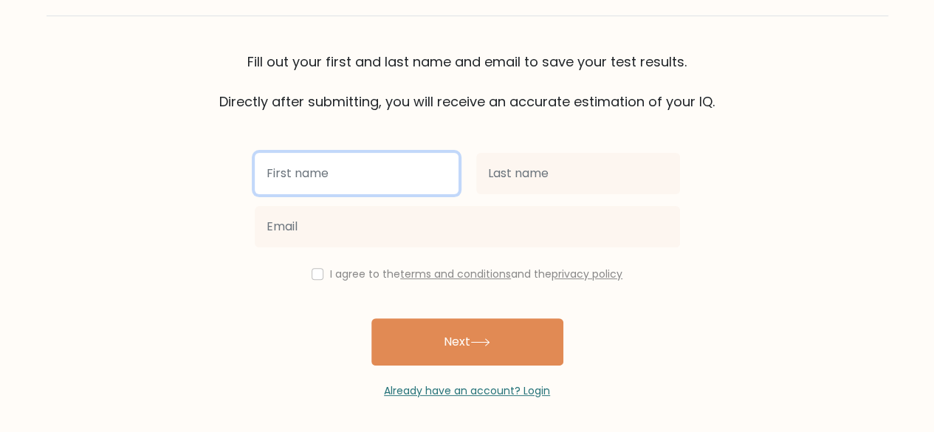
click at [401, 182] on input "text" at bounding box center [357, 173] width 204 height 41
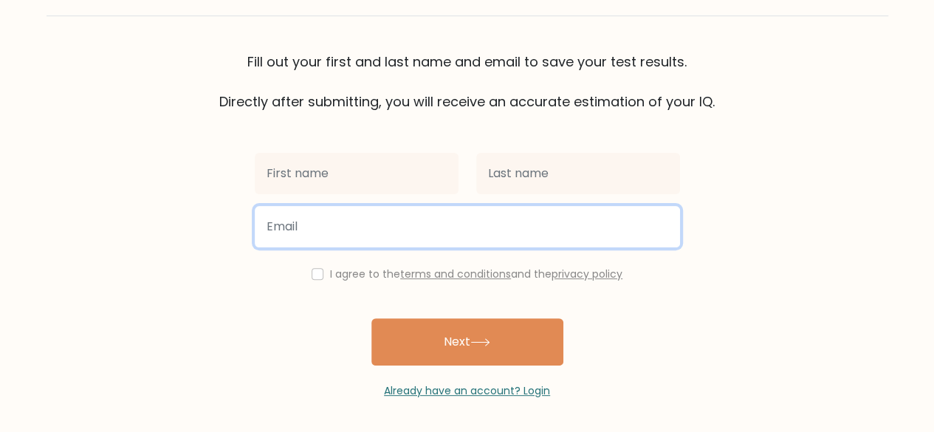
click at [478, 243] on input "email" at bounding box center [467, 226] width 425 height 41
type input "j"
type input "cactus22012008@gmail.com"
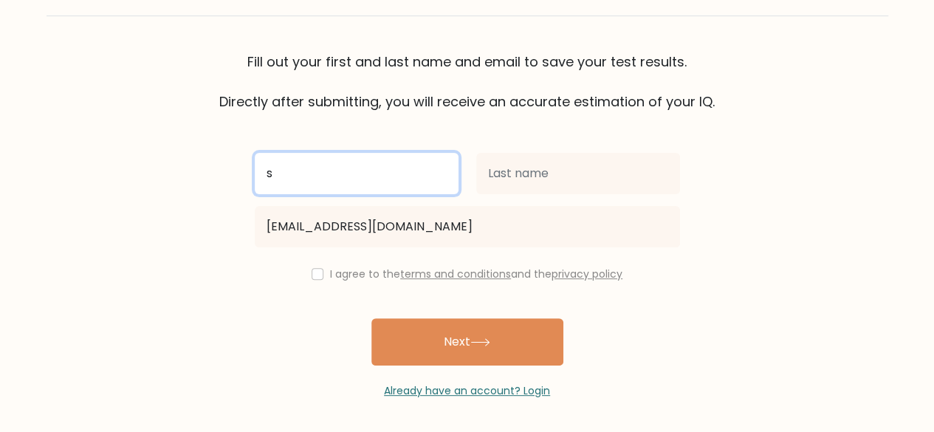
click at [424, 170] on input "s" at bounding box center [357, 173] width 204 height 41
type input "s"
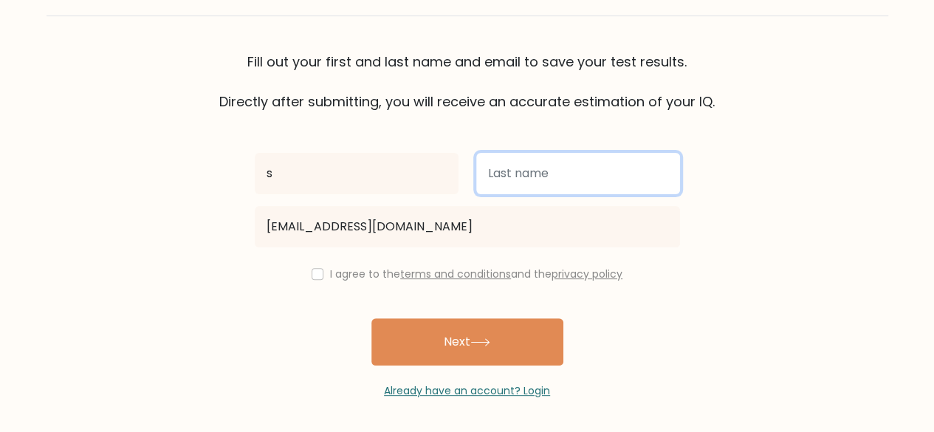
click at [565, 191] on input "text" at bounding box center [578, 173] width 204 height 41
type input "t"
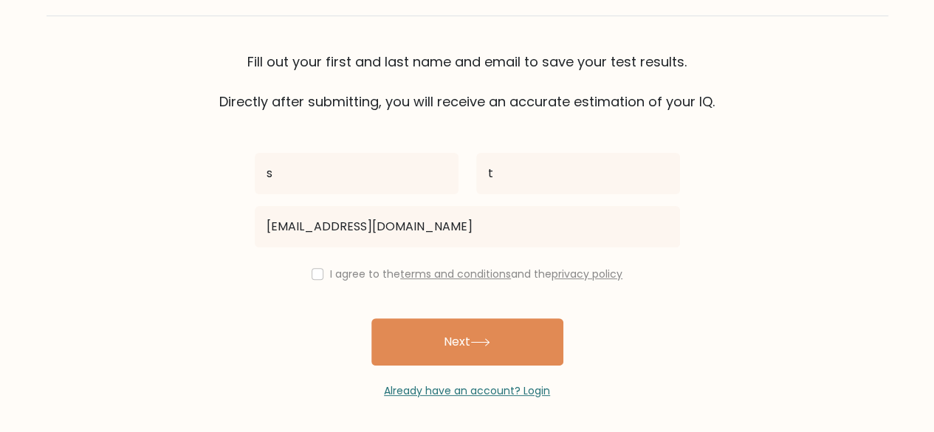
click at [330, 279] on label "I agree to the terms and conditions and the privacy policy" at bounding box center [476, 273] width 292 height 15
click at [313, 275] on input "checkbox" at bounding box center [317, 274] width 12 height 12
checkbox input "true"
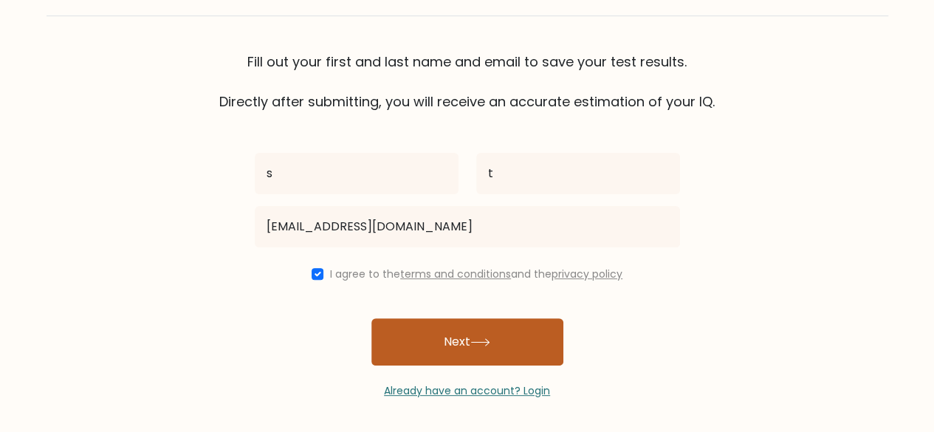
click at [478, 324] on button "Next" at bounding box center [467, 341] width 192 height 47
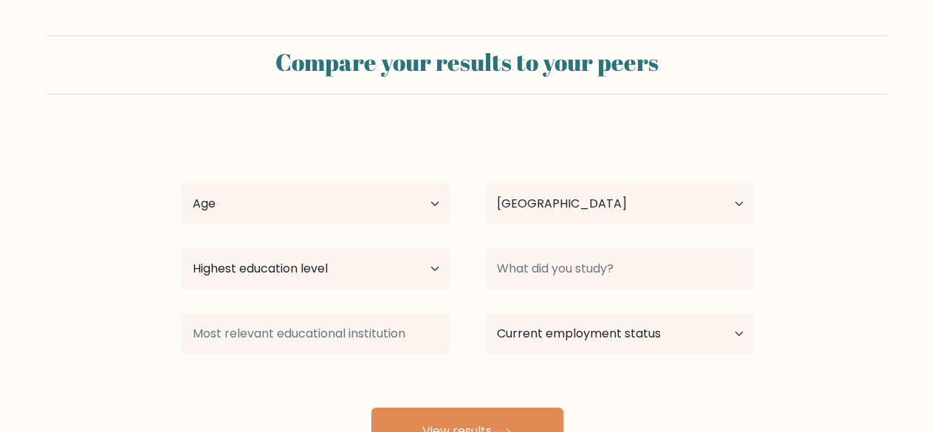
select select "MX"
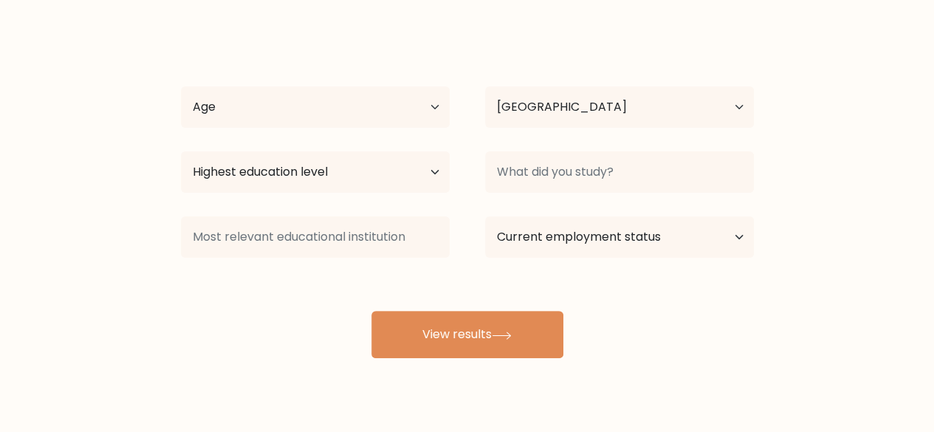
scroll to position [127, 0]
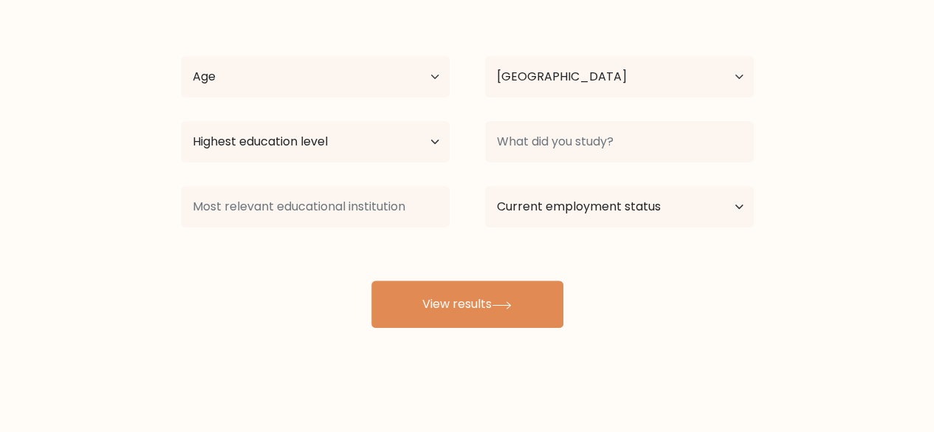
click at [531, 303] on button "View results" at bounding box center [467, 303] width 192 height 47
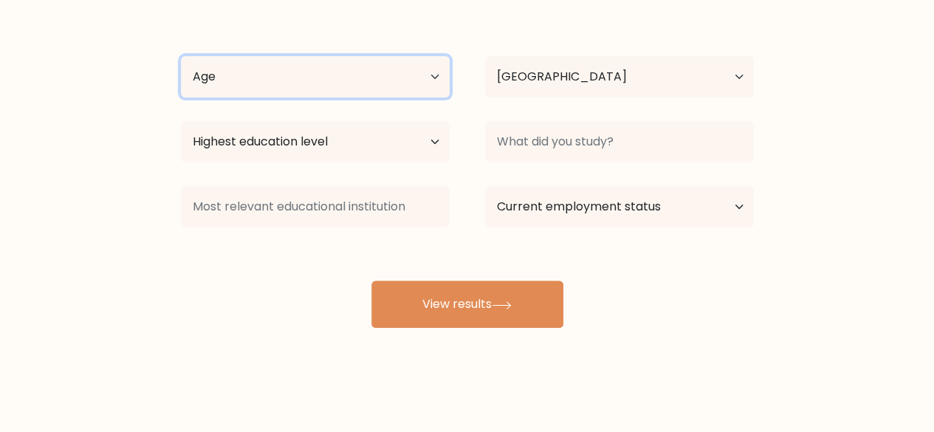
click at [365, 90] on select "Age Under [DEMOGRAPHIC_DATA] [DEMOGRAPHIC_DATA] [DEMOGRAPHIC_DATA] [DEMOGRAPHIC…" at bounding box center [315, 76] width 269 height 41
select select "18_24"
click at [181, 56] on select "Age Under [DEMOGRAPHIC_DATA] [DEMOGRAPHIC_DATA] [DEMOGRAPHIC_DATA] [DEMOGRAPHIC…" at bounding box center [315, 76] width 269 height 41
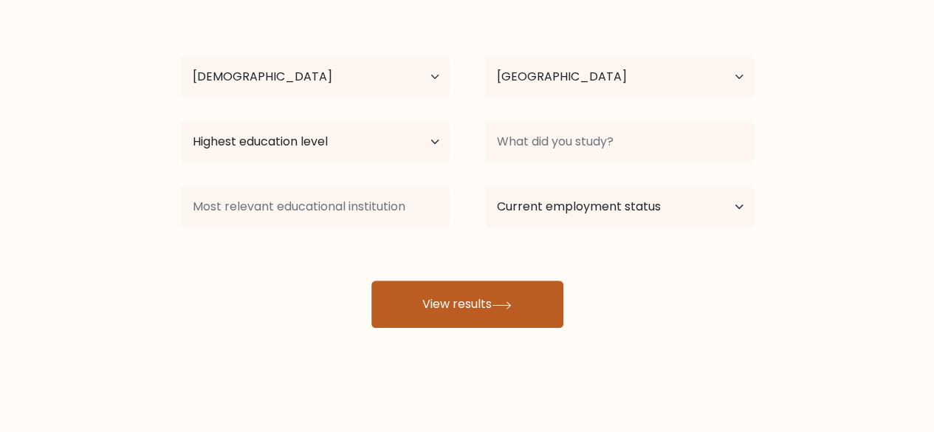
click at [504, 289] on button "View results" at bounding box center [467, 303] width 192 height 47
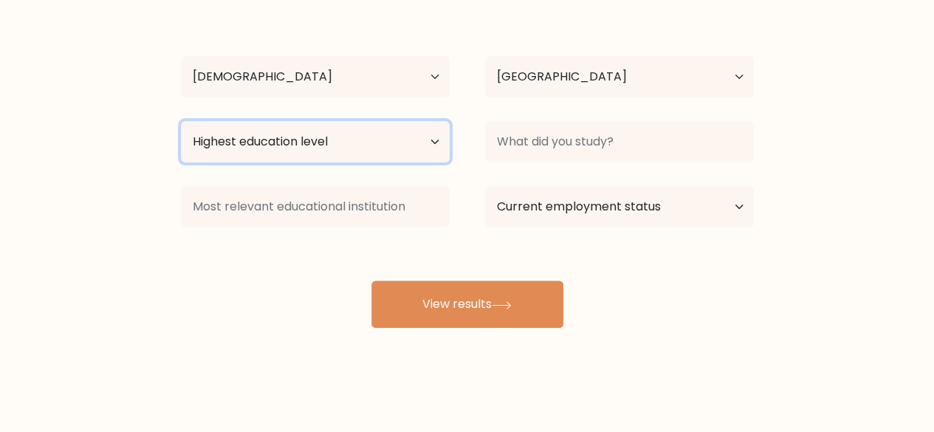
click at [400, 139] on select "Highest education level No schooling Primary Lower Secondary Upper Secondary Oc…" at bounding box center [315, 141] width 269 height 41
select select "upper_secondary"
click at [181, 121] on select "Highest education level No schooling Primary Lower Secondary Upper Secondary Oc…" at bounding box center [315, 141] width 269 height 41
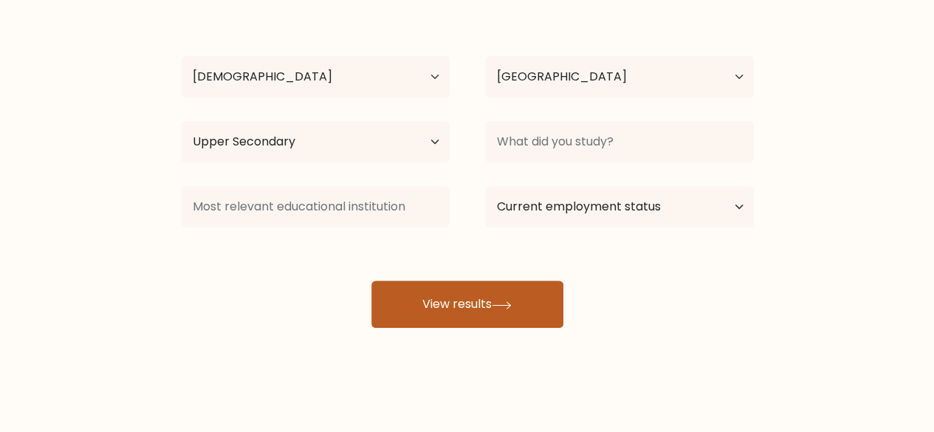
click at [468, 321] on button "View results" at bounding box center [467, 303] width 192 height 47
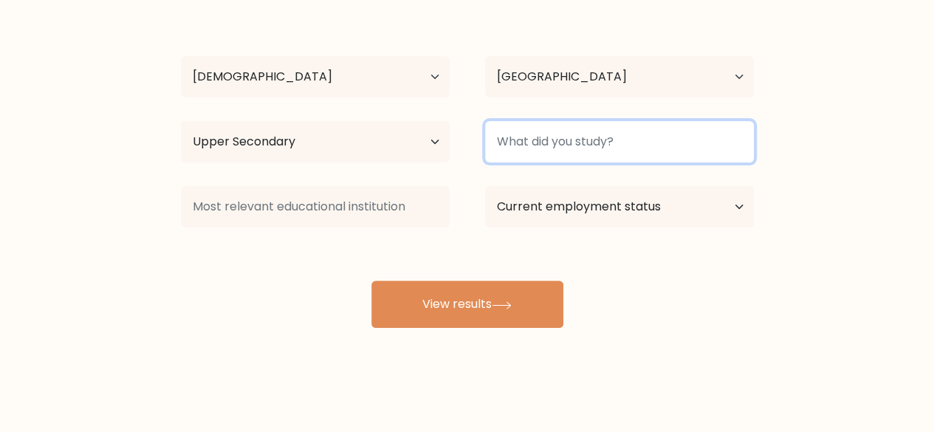
click at [573, 131] on input at bounding box center [619, 141] width 269 height 41
type input "j"
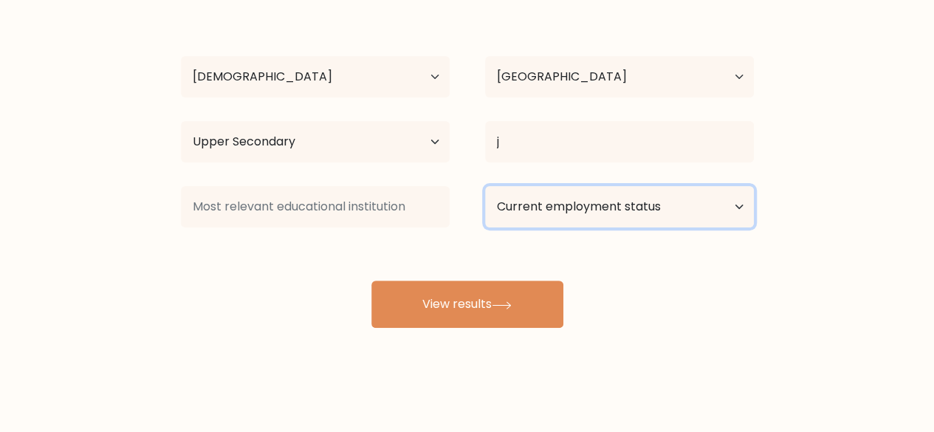
click at [571, 190] on select "Current employment status Employed Student Retired Other / prefer not to answer" at bounding box center [619, 206] width 269 height 41
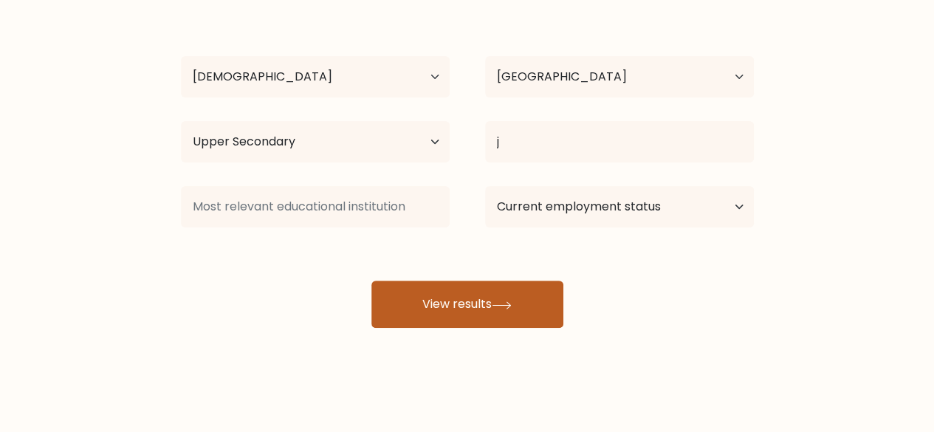
click at [474, 294] on button "View results" at bounding box center [467, 303] width 192 height 47
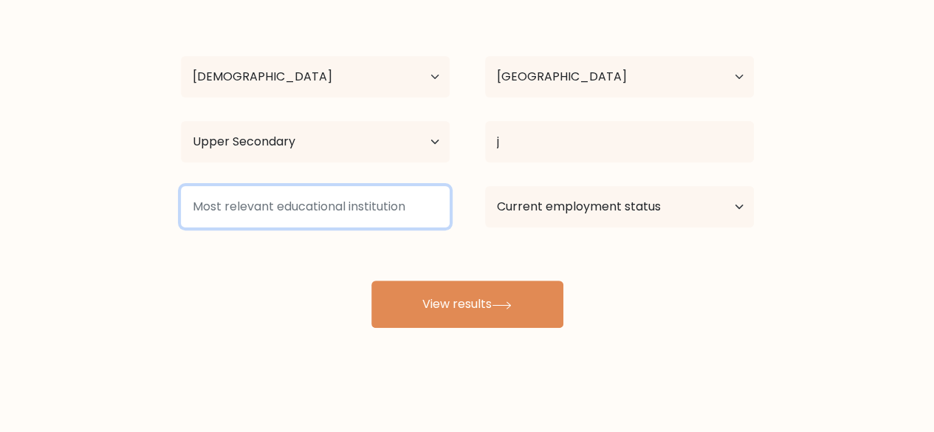
click at [384, 194] on input at bounding box center [315, 206] width 269 height 41
type input "l"
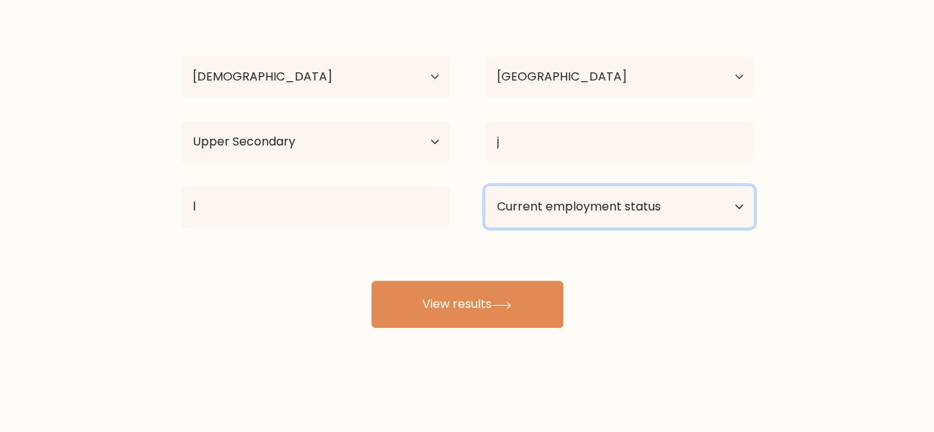
click at [580, 212] on select "Current employment status Employed Student Retired Other / prefer not to answer" at bounding box center [619, 206] width 269 height 41
drag, startPoint x: 580, startPoint y: 212, endPoint x: 523, endPoint y: 227, distance: 58.9
click at [523, 227] on div "Current employment status Employed Student Retired Other / prefer not to answer" at bounding box center [619, 206] width 304 height 53
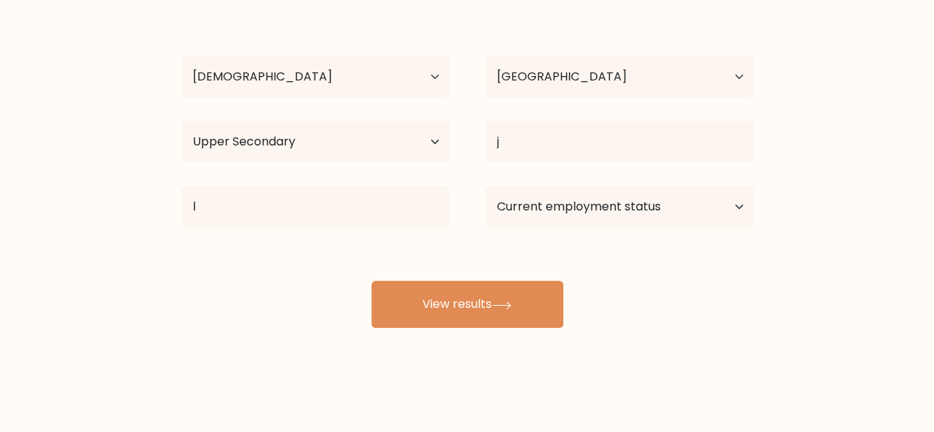
click at [523, 227] on div "Current employment status Employed Student Retired Other / prefer not to answer" at bounding box center [619, 206] width 304 height 53
click at [534, 235] on div "s t Age Under 18 years old 18-24 years old 25-34 years old 35-44 years old 45-5…" at bounding box center [467, 165] width 590 height 325
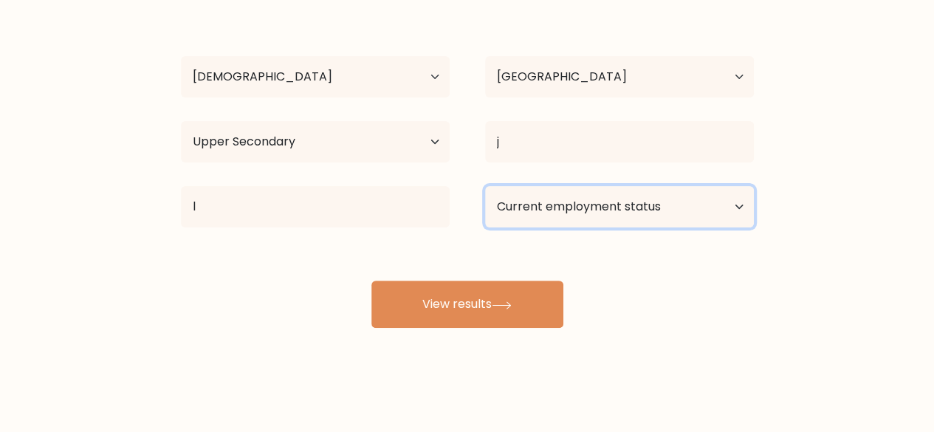
click at [556, 221] on select "Current employment status Employed Student Retired Other / prefer not to answer" at bounding box center [619, 206] width 269 height 41
select select "student"
click at [485, 186] on select "Current employment status Employed Student Retired Other / prefer not to answer" at bounding box center [619, 206] width 269 height 41
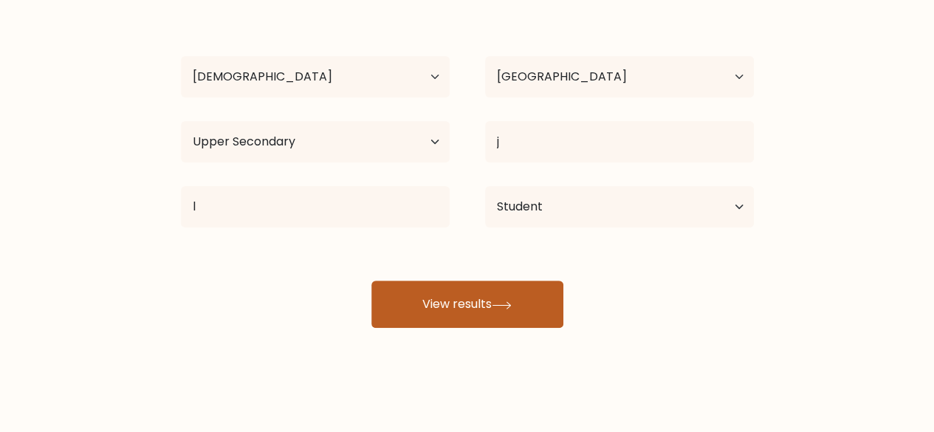
click at [524, 303] on button "View results" at bounding box center [467, 303] width 192 height 47
